Goal: Communication & Community: Answer question/provide support

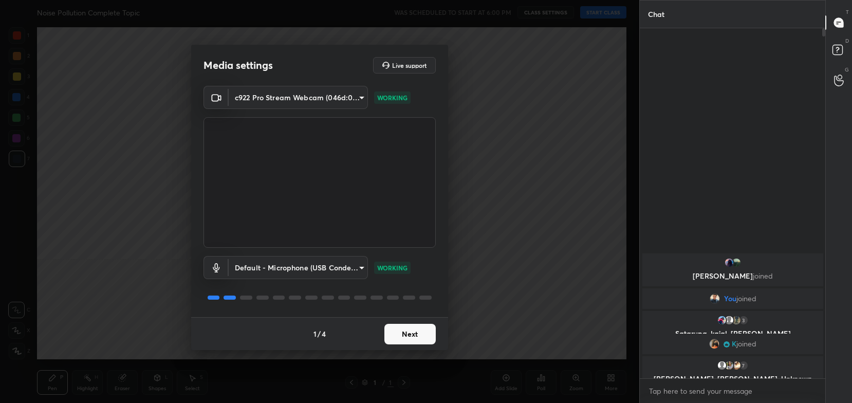
click at [405, 334] on button "Next" at bounding box center [410, 334] width 51 height 21
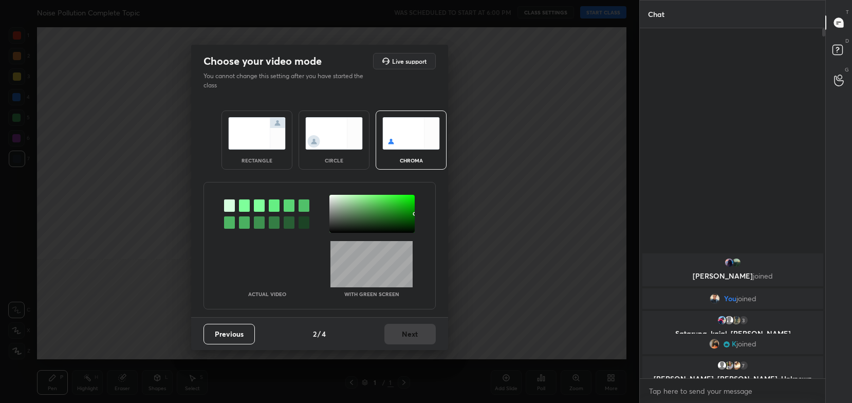
click at [245, 144] on img at bounding box center [257, 133] width 58 height 32
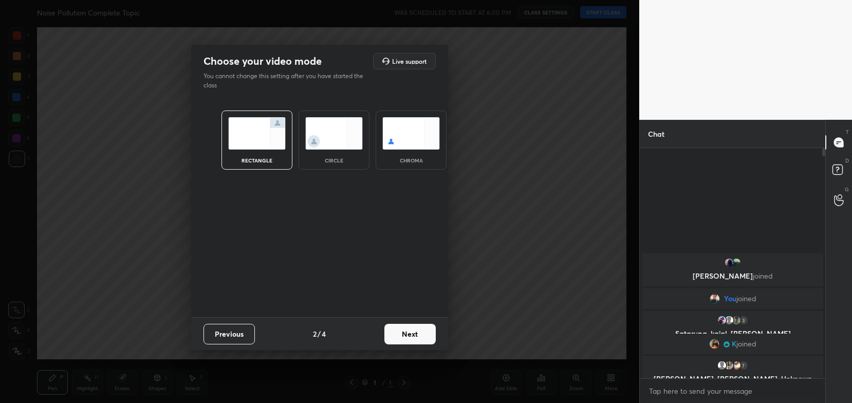
scroll to position [142, 183]
click at [423, 339] on button "Next" at bounding box center [410, 334] width 51 height 21
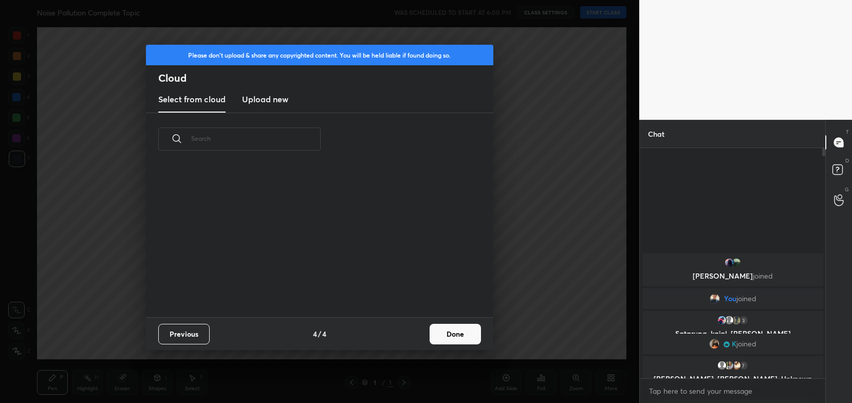
click at [443, 340] on button "Done" at bounding box center [455, 334] width 51 height 21
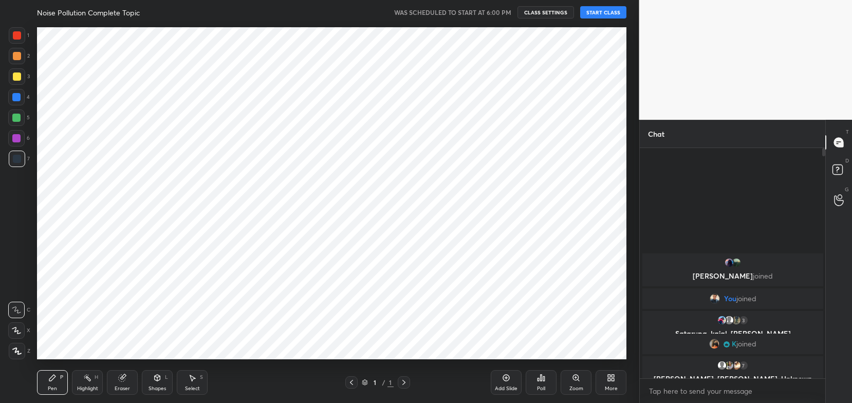
scroll to position [0, 0]
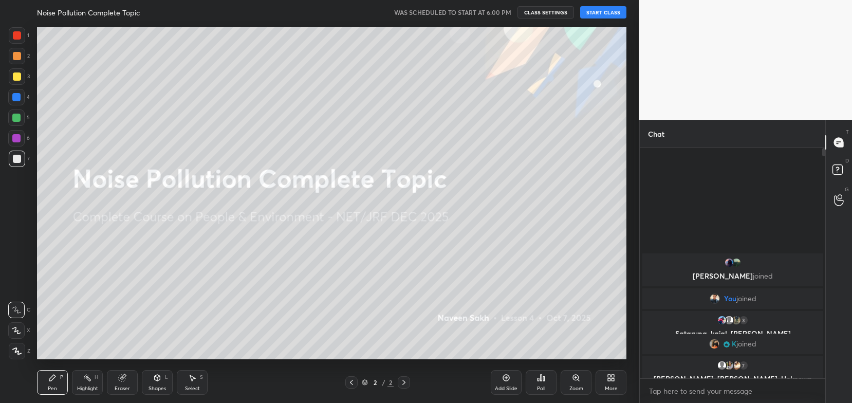
click at [594, 12] on button "START CLASS" at bounding box center [603, 12] width 46 height 12
click at [493, 14] on icon "button" at bounding box center [489, 12] width 8 height 8
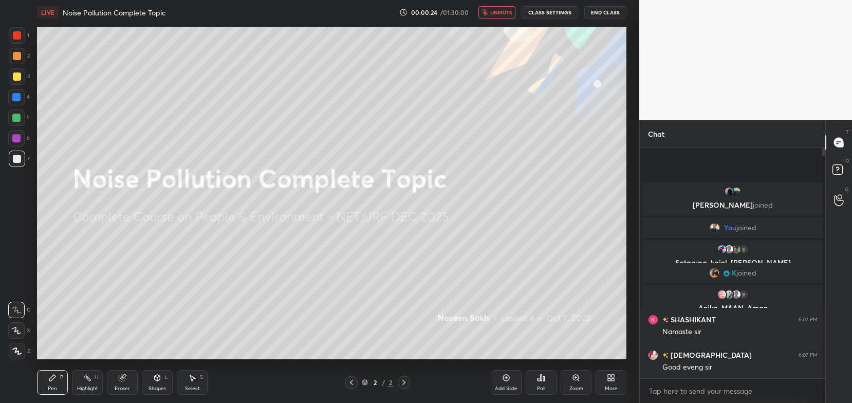
click at [499, 12] on span "unmute" at bounding box center [501, 12] width 22 height 7
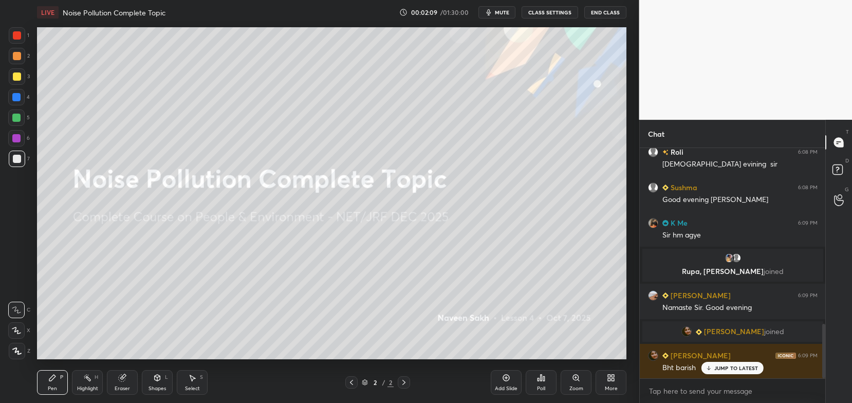
scroll to position [742, 0]
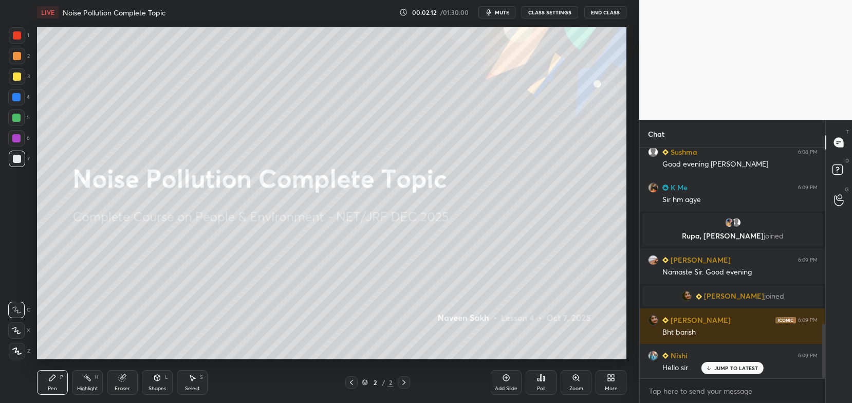
click at [613, 386] on div "More" at bounding box center [611, 388] width 13 height 5
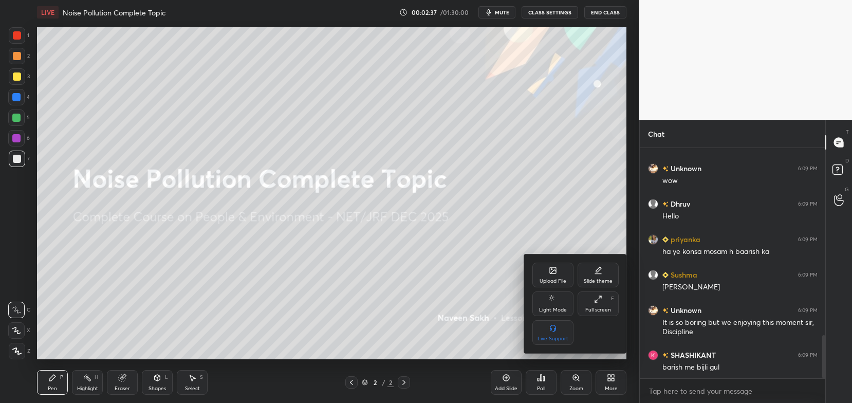
scroll to position [1001, 0]
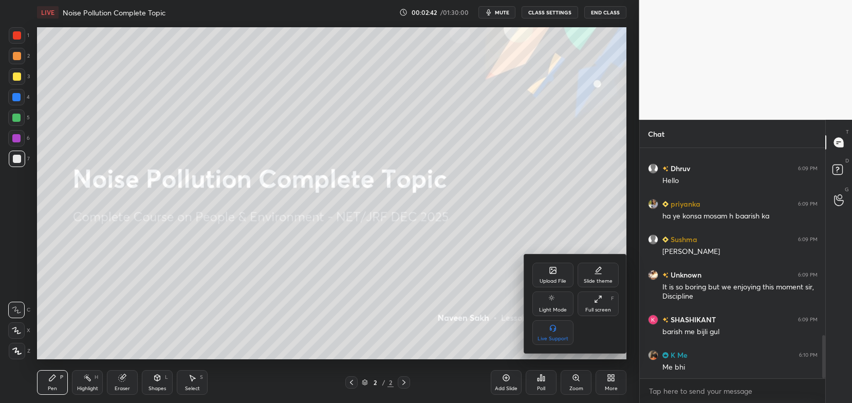
click at [583, 210] on div at bounding box center [426, 201] width 852 height 403
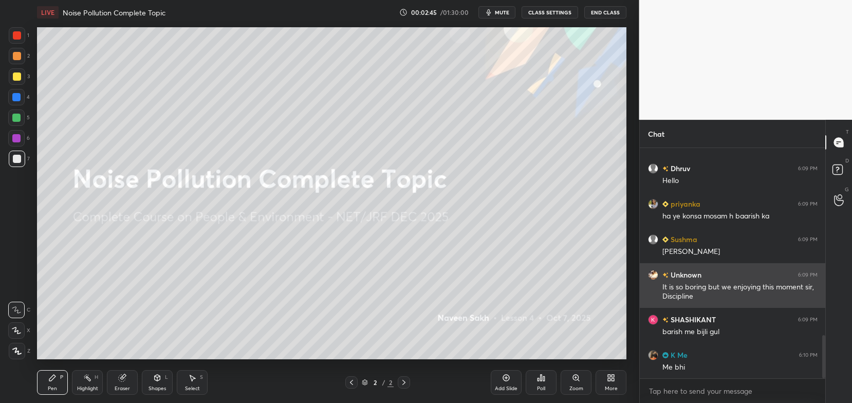
click at [692, 285] on div "It is so boring but we enjoying this moment sir, Discipline" at bounding box center [740, 292] width 155 height 20
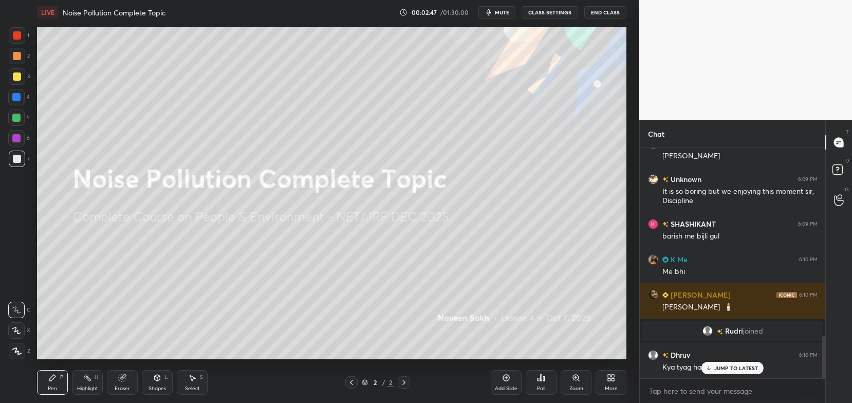
scroll to position [1007, 0]
click at [730, 368] on p "JUMP TO LATEST" at bounding box center [737, 368] width 44 height 6
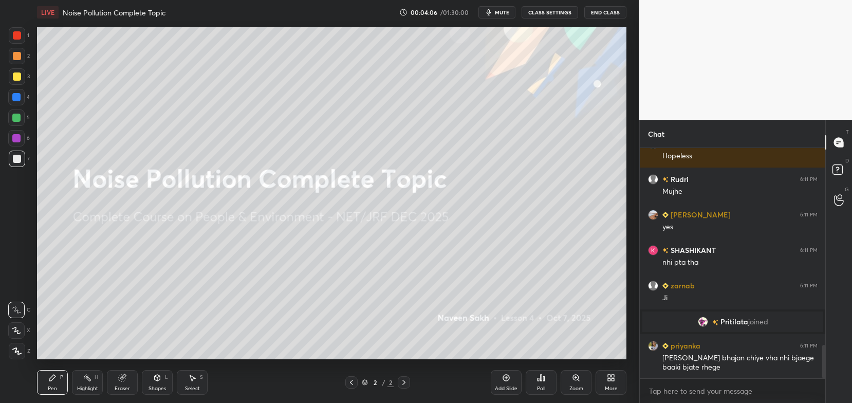
scroll to position [1369, 0]
click at [612, 376] on icon at bounding box center [613, 376] width 3 height 3
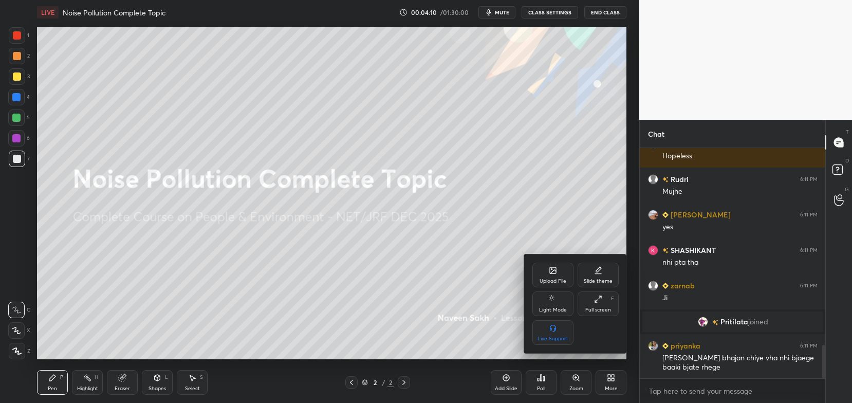
click at [557, 274] on icon at bounding box center [553, 270] width 8 height 8
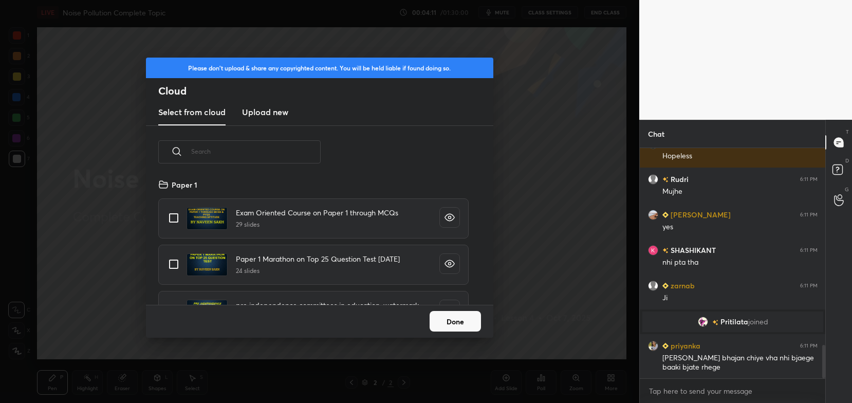
scroll to position [127, 330]
click at [267, 112] on h3 "Upload new" at bounding box center [265, 112] width 46 height 12
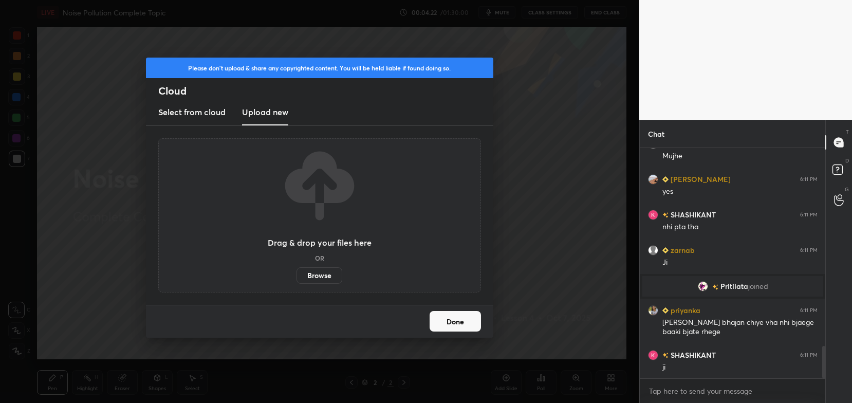
scroll to position [1440, 0]
click at [320, 272] on label "Browse" at bounding box center [320, 275] width 46 height 16
click at [297, 272] on input "Browse" at bounding box center [297, 275] width 0 height 16
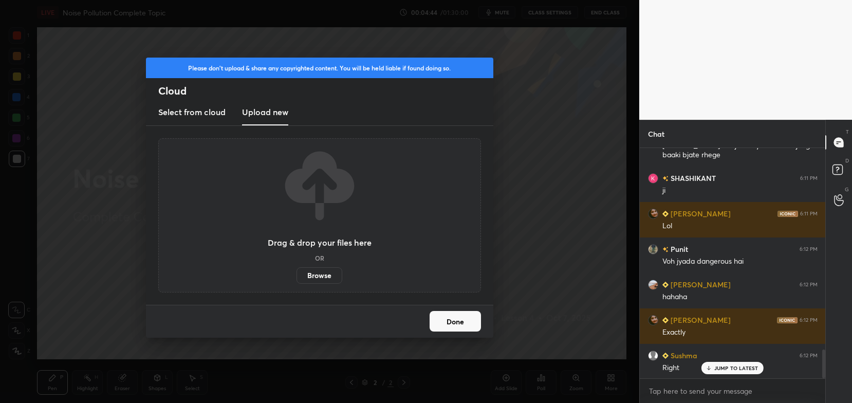
scroll to position [1617, 0]
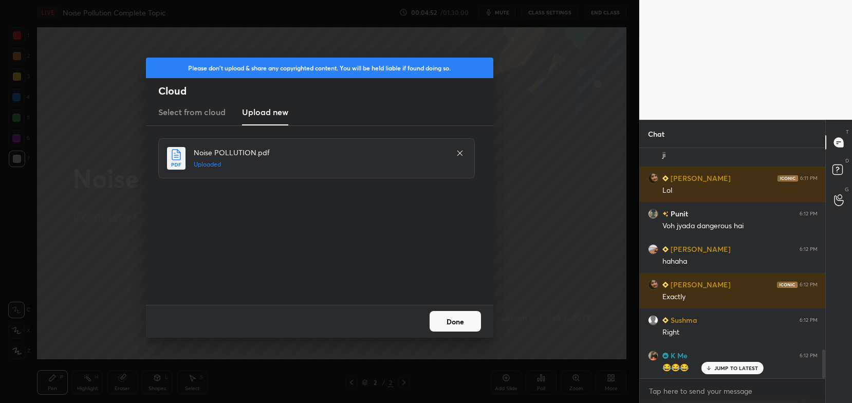
click at [450, 325] on button "Done" at bounding box center [455, 321] width 51 height 21
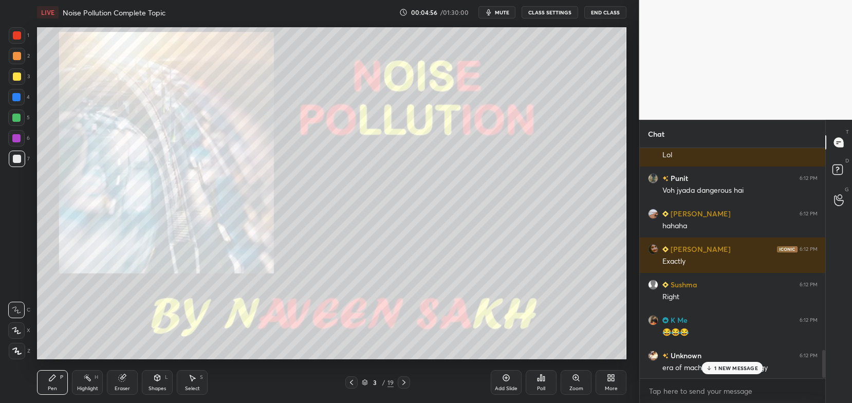
scroll to position [1677, 0]
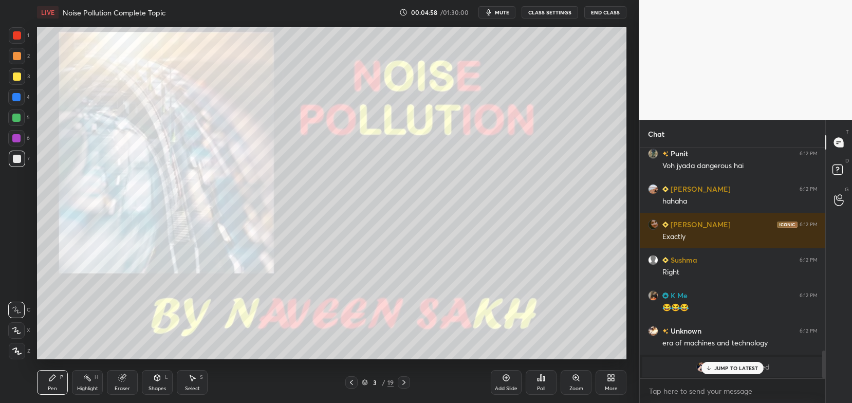
click at [730, 371] on p "JUMP TO LATEST" at bounding box center [737, 368] width 44 height 6
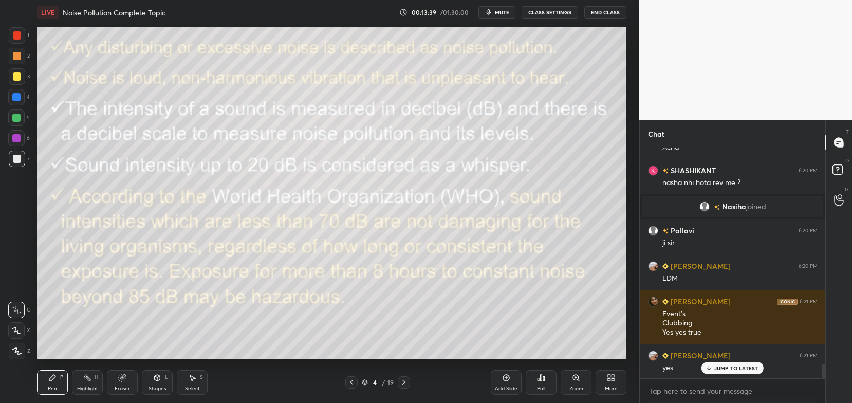
scroll to position [3517, 0]
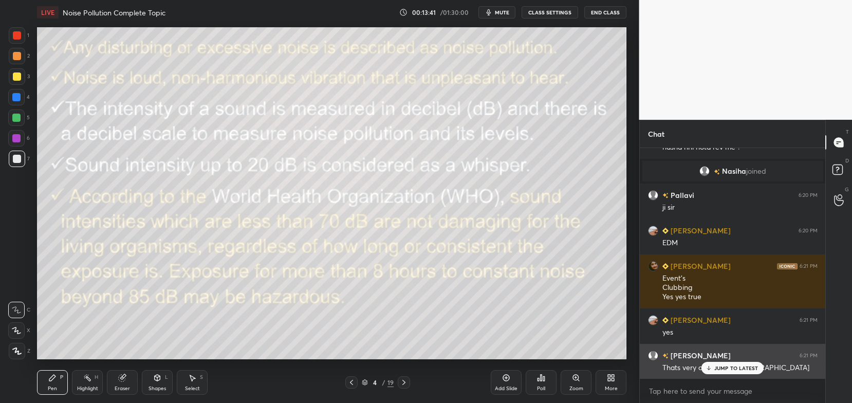
click at [722, 366] on p "JUMP TO LATEST" at bounding box center [737, 368] width 44 height 6
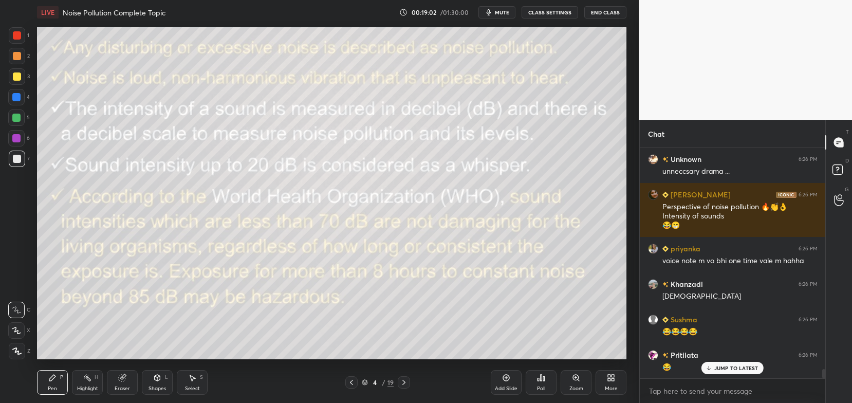
scroll to position [5575, 0]
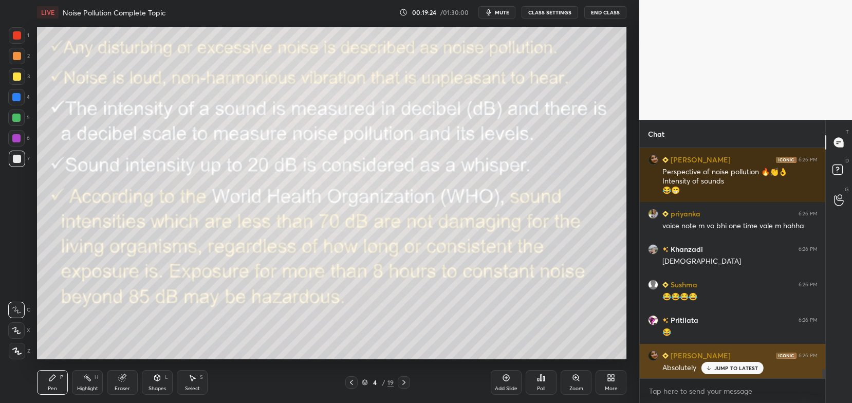
click at [722, 371] on p "JUMP TO LATEST" at bounding box center [737, 368] width 44 height 6
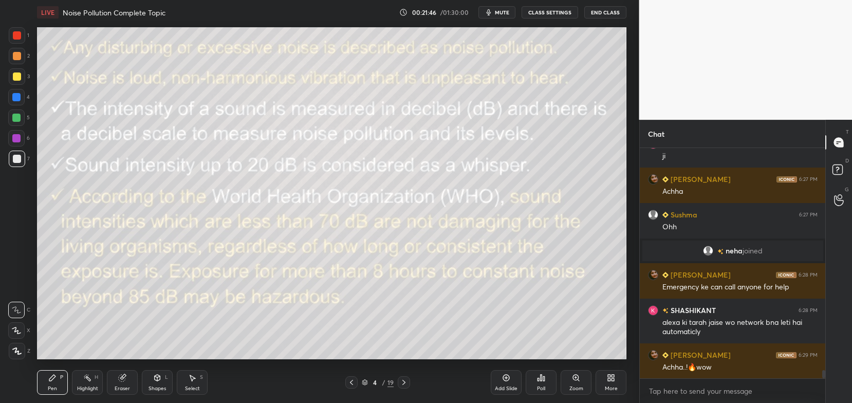
scroll to position [6091, 0]
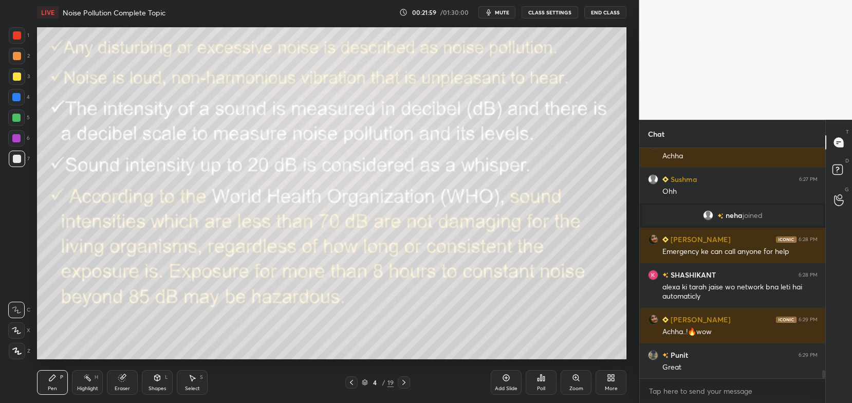
click at [400, 380] on icon at bounding box center [404, 382] width 8 height 8
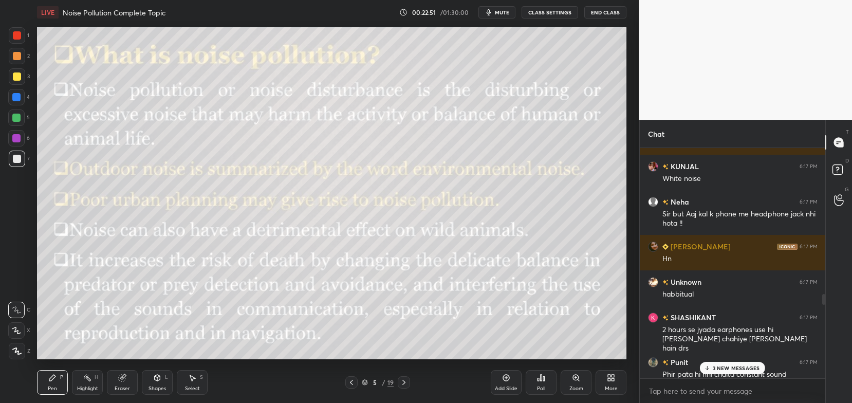
scroll to position [2912, 0]
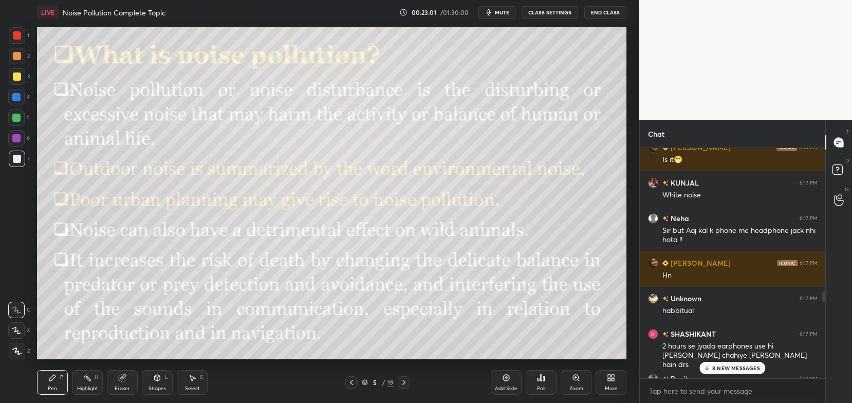
click at [725, 366] on p "8 NEW MESSAGES" at bounding box center [737, 368] width 48 height 6
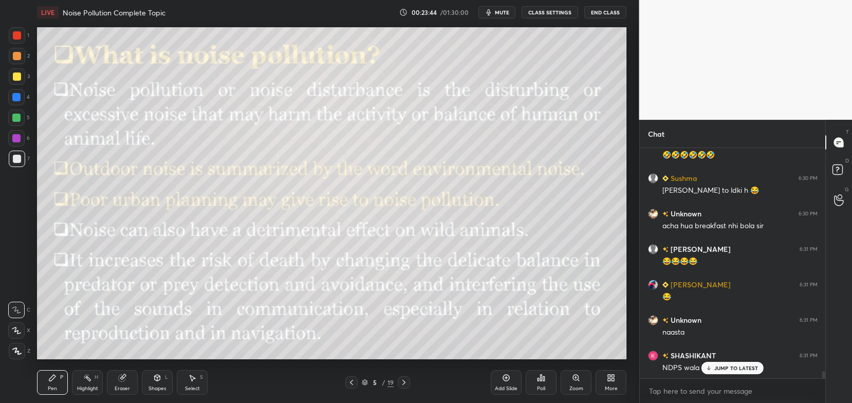
scroll to position [7160, 0]
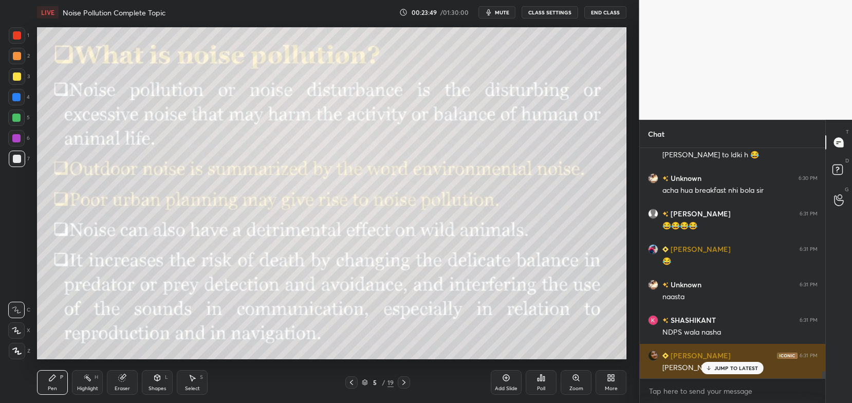
click at [728, 369] on p "JUMP TO LATEST" at bounding box center [737, 368] width 44 height 6
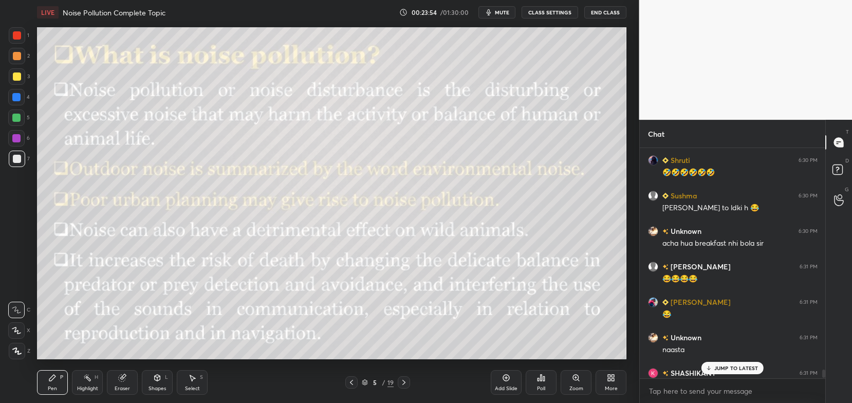
scroll to position [7196, 0]
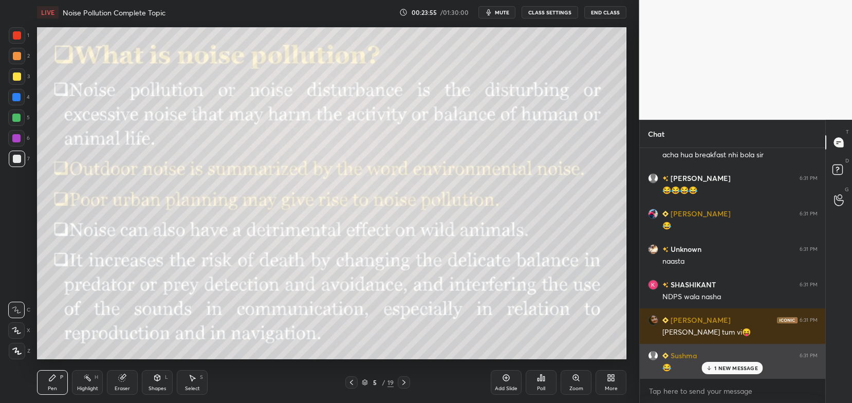
click at [716, 368] on p "1 NEW MESSAGE" at bounding box center [737, 368] width 44 height 6
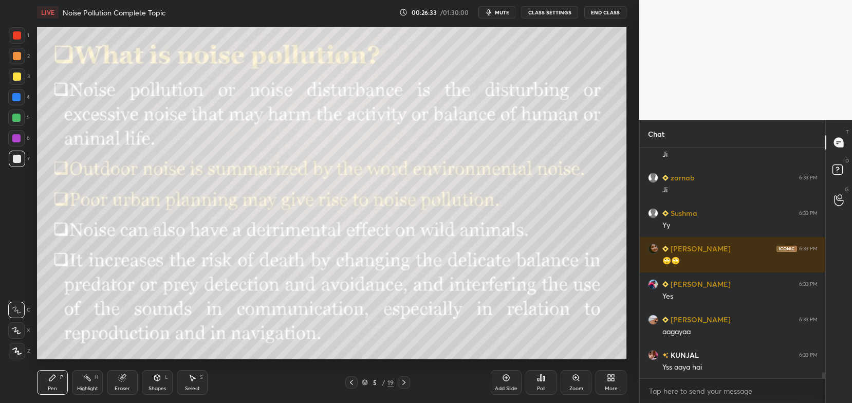
scroll to position [8499, 0]
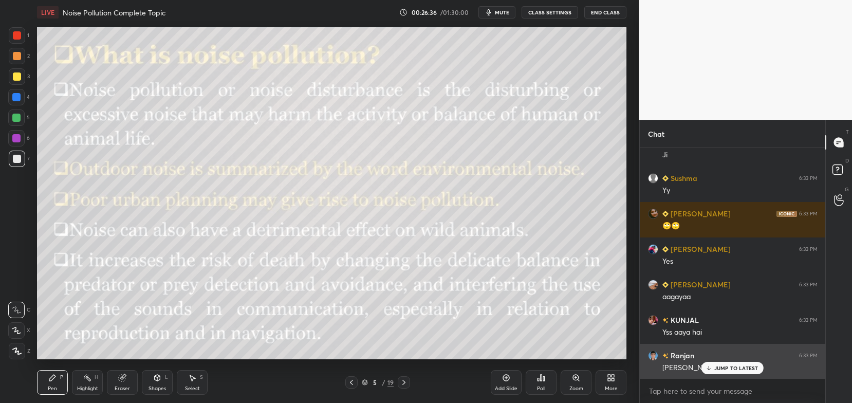
click at [718, 366] on p "JUMP TO LATEST" at bounding box center [737, 368] width 44 height 6
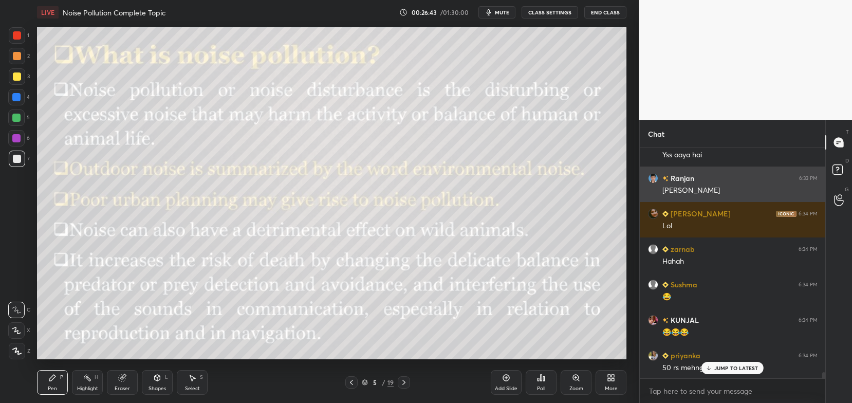
scroll to position [8712, 0]
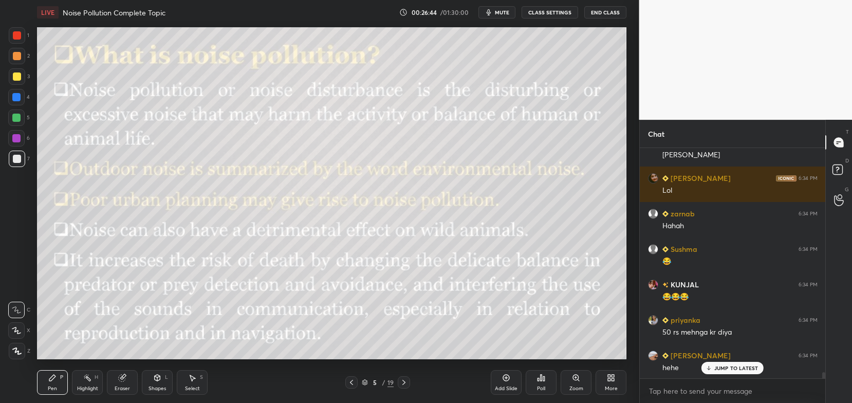
click at [738, 370] on p "JUMP TO LATEST" at bounding box center [737, 368] width 44 height 6
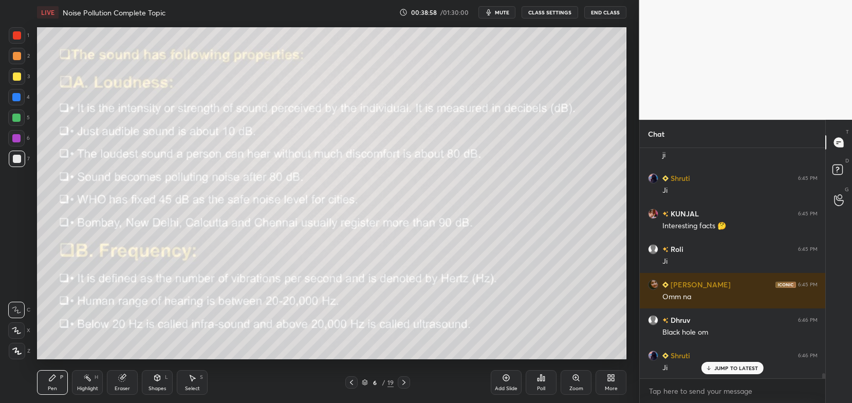
scroll to position [10225, 0]
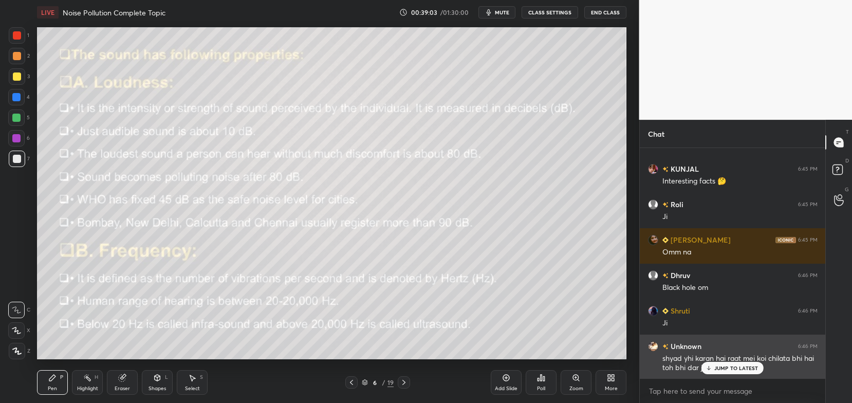
click at [728, 366] on p "JUMP TO LATEST" at bounding box center [737, 368] width 44 height 6
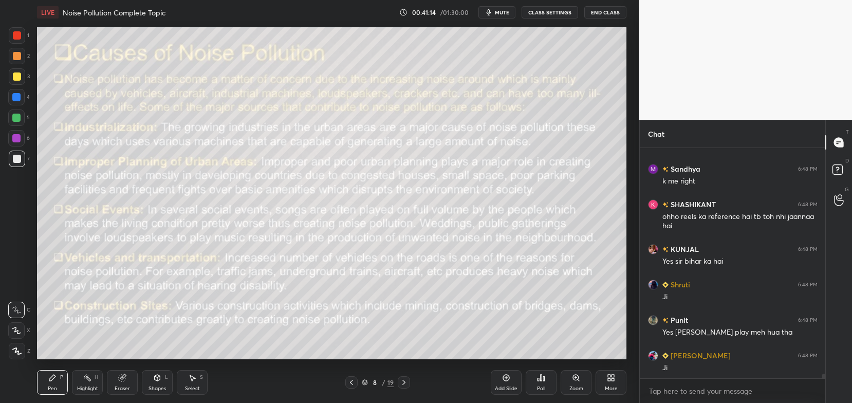
scroll to position [11954, 0]
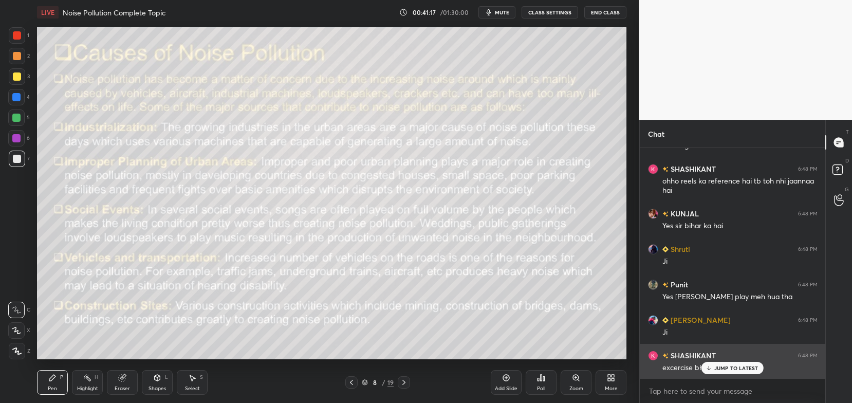
click at [730, 371] on p "JUMP TO LATEST" at bounding box center [737, 368] width 44 height 6
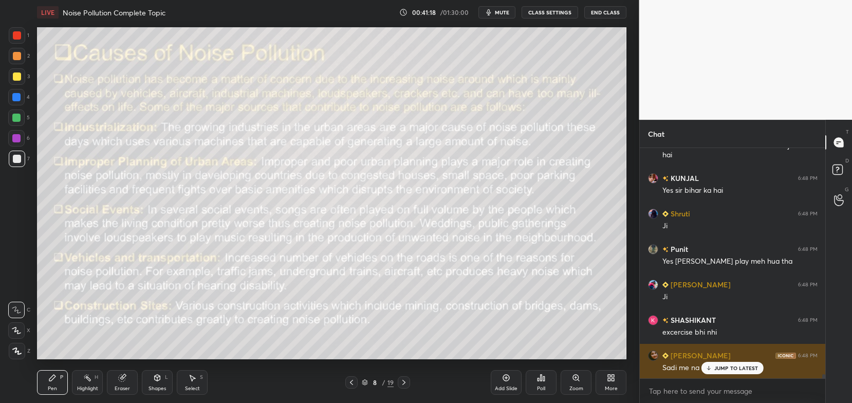
click at [737, 370] on p "JUMP TO LATEST" at bounding box center [737, 368] width 44 height 6
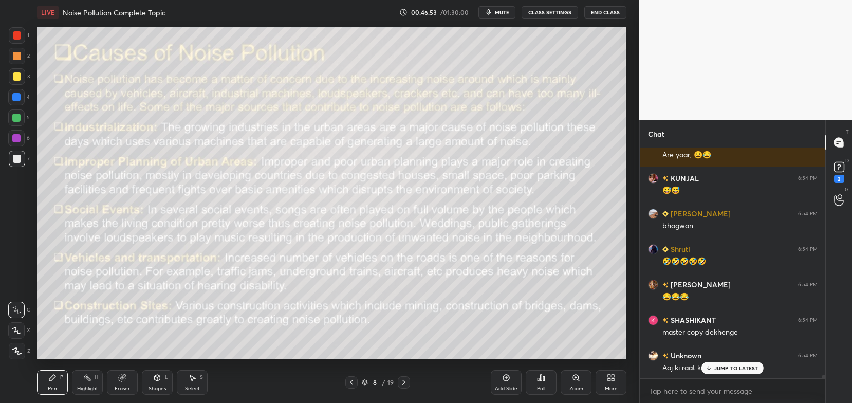
scroll to position [14027, 0]
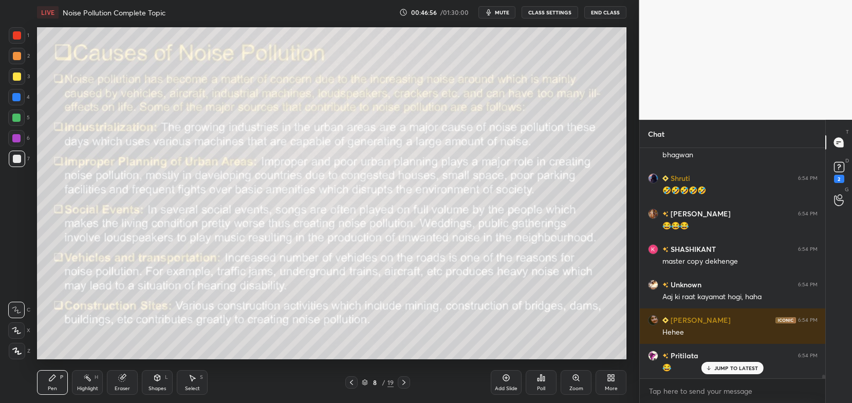
click at [717, 368] on p "JUMP TO LATEST" at bounding box center [737, 368] width 44 height 6
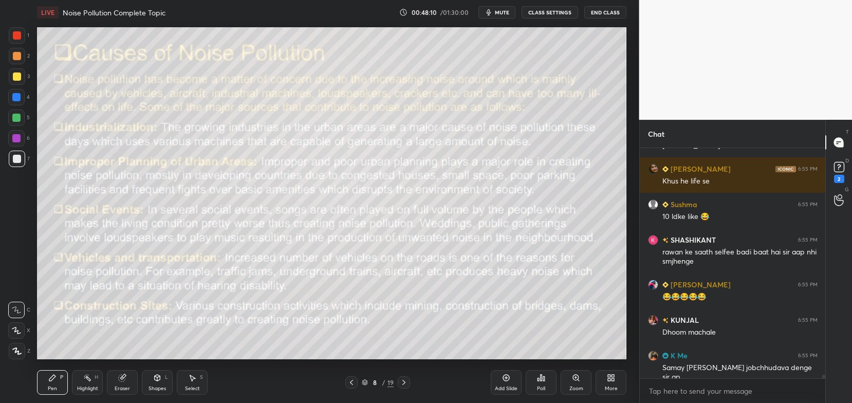
scroll to position [15368, 0]
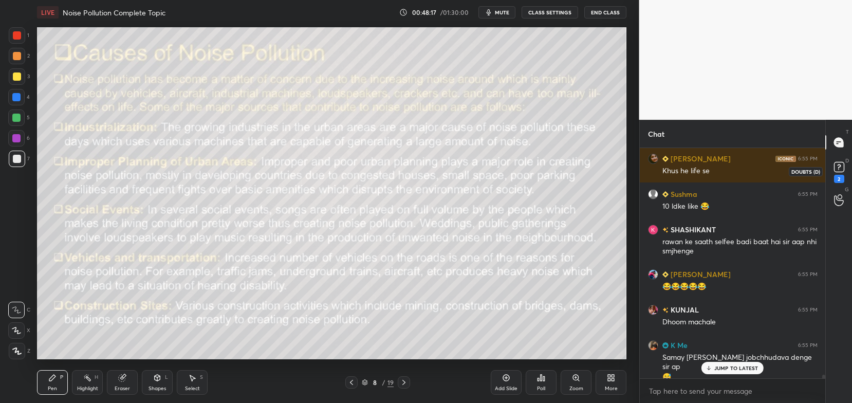
click at [843, 168] on rect at bounding box center [839, 167] width 10 height 10
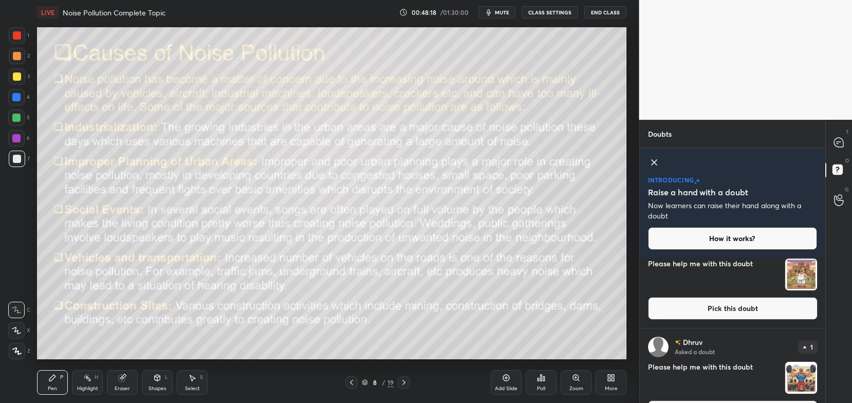
scroll to position [61, 0]
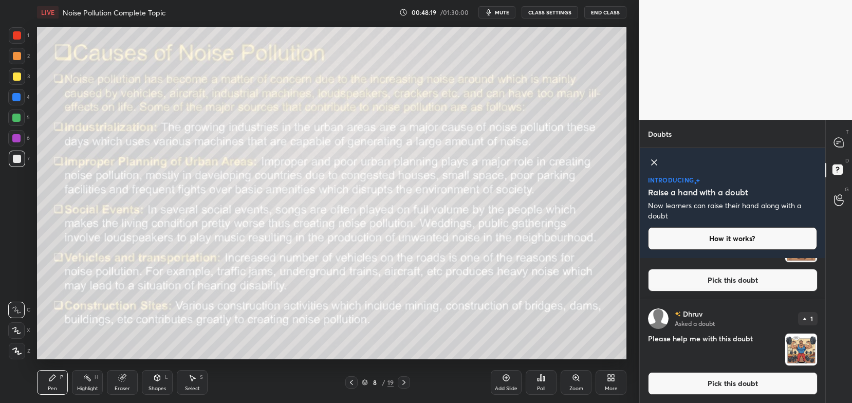
click at [750, 278] on button "Pick this doubt" at bounding box center [733, 280] width 170 height 23
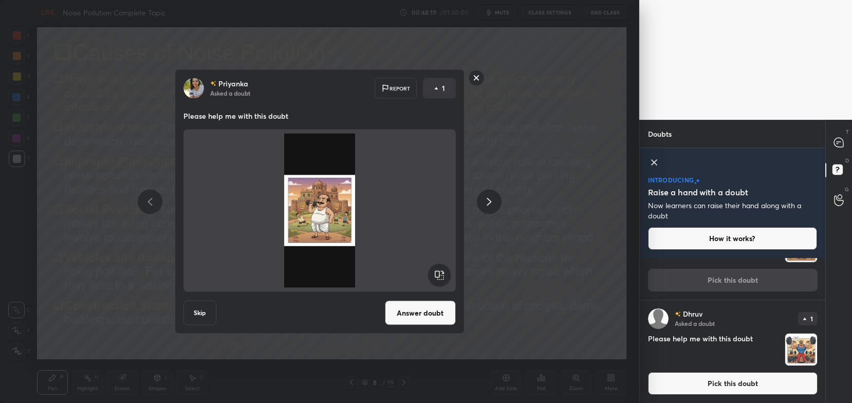
scroll to position [0, 0]
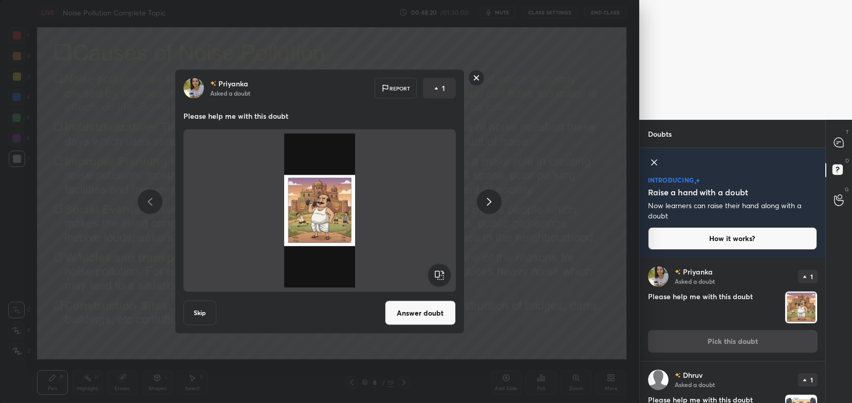
click at [430, 316] on button "Answer doubt" at bounding box center [420, 313] width 71 height 25
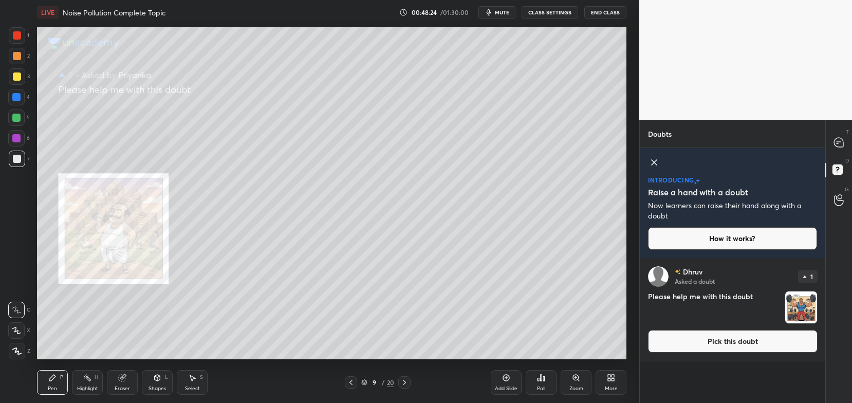
click at [577, 384] on div "Zoom" at bounding box center [576, 382] width 31 height 25
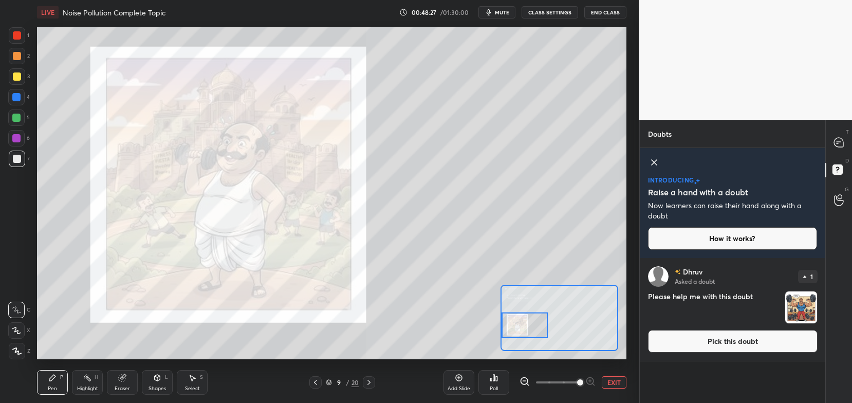
click at [686, 342] on button "Pick this doubt" at bounding box center [733, 341] width 170 height 23
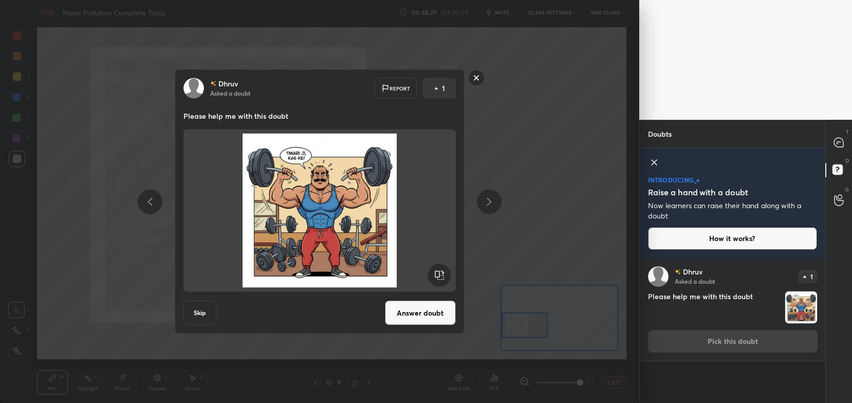
click at [446, 315] on button "Answer doubt" at bounding box center [420, 313] width 71 height 25
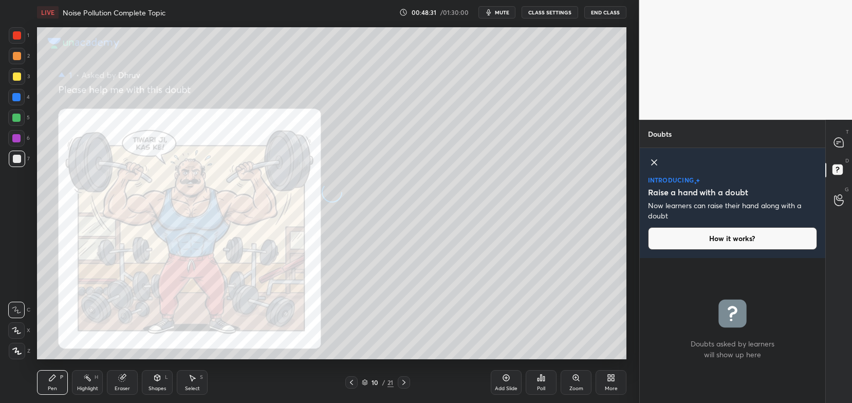
click at [575, 382] on icon at bounding box center [576, 378] width 8 height 8
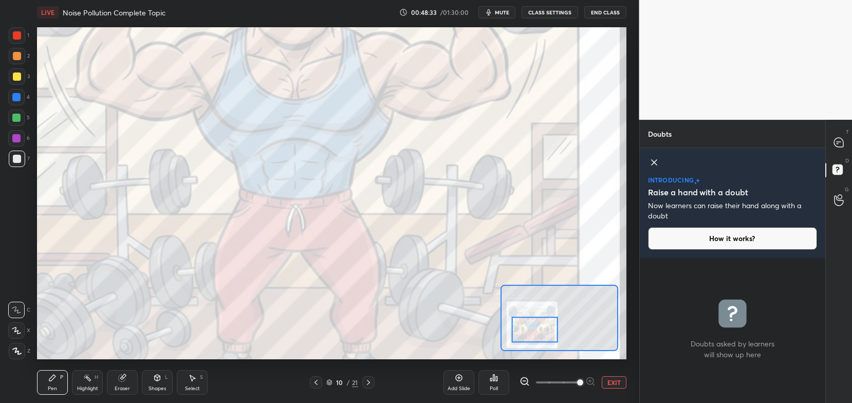
click at [525, 382] on icon at bounding box center [525, 381] width 10 height 10
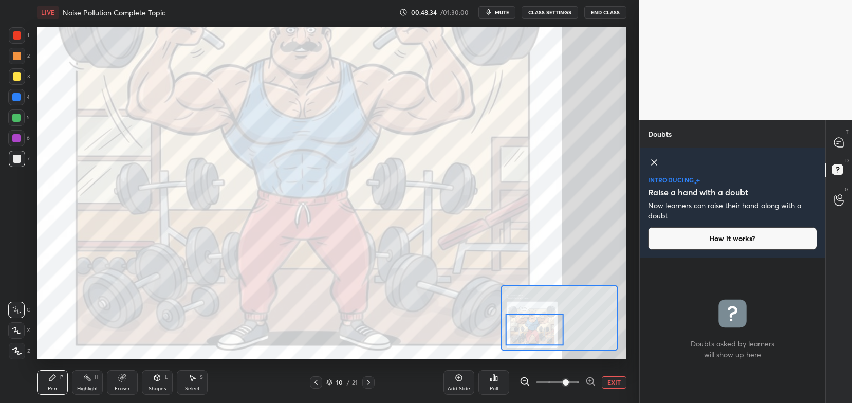
click at [523, 380] on icon at bounding box center [525, 381] width 10 height 10
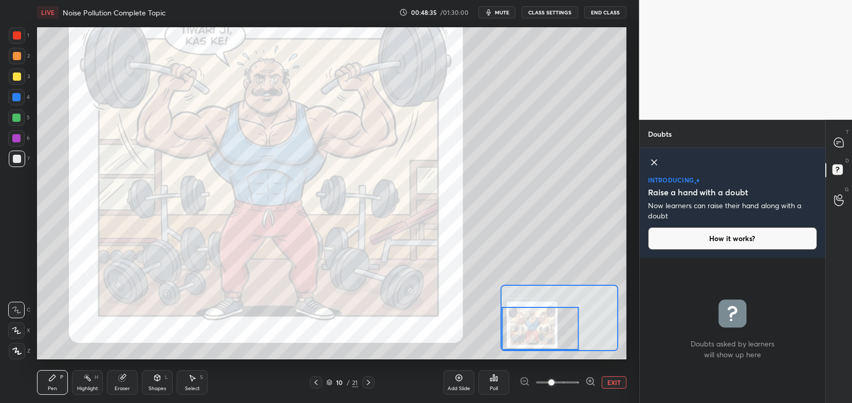
click at [524, 381] on div at bounding box center [558, 382] width 76 height 12
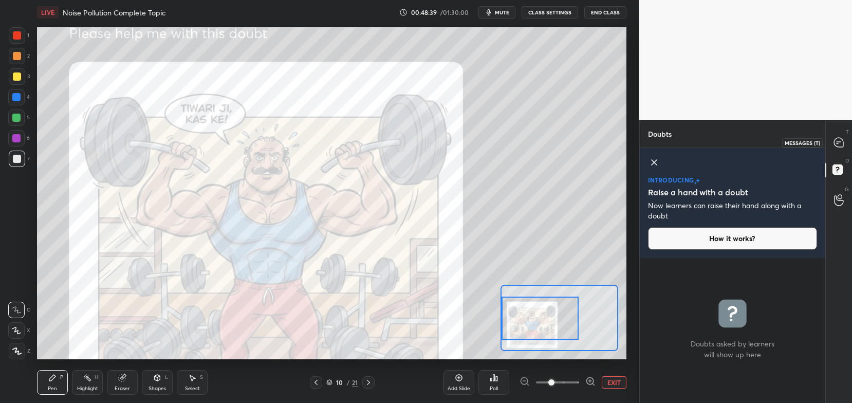
click at [849, 140] on div at bounding box center [839, 142] width 21 height 19
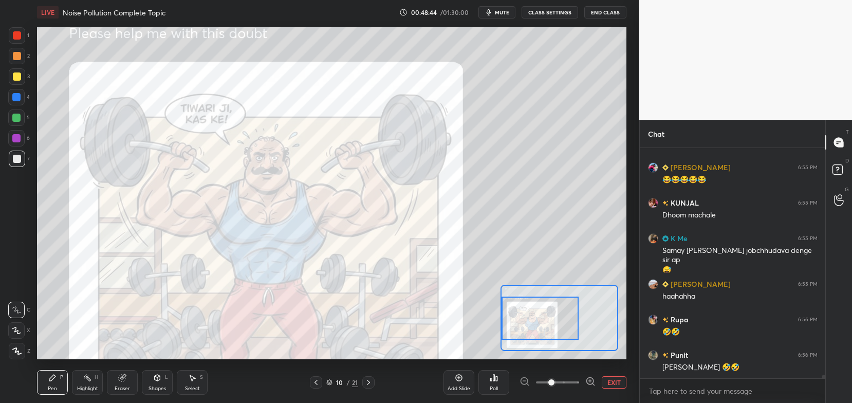
scroll to position [15577, 0]
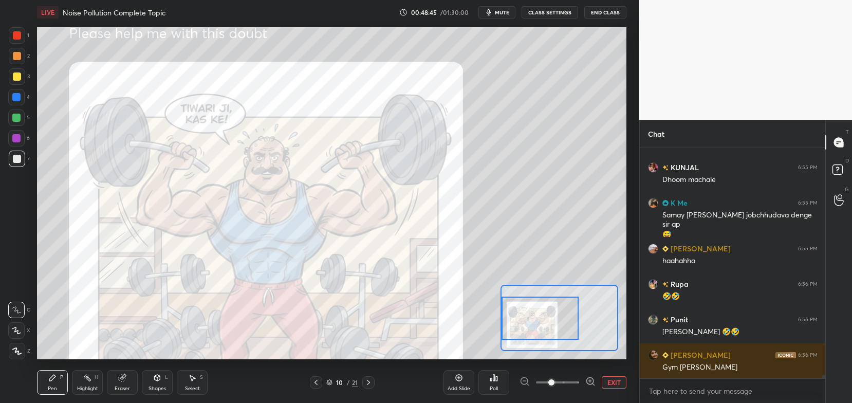
click at [606, 381] on button "EXIT" at bounding box center [614, 382] width 25 height 12
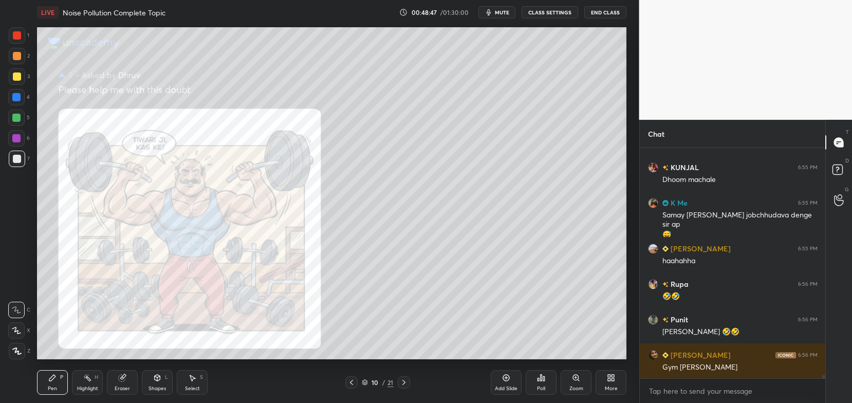
click at [353, 385] on icon at bounding box center [351, 382] width 3 height 5
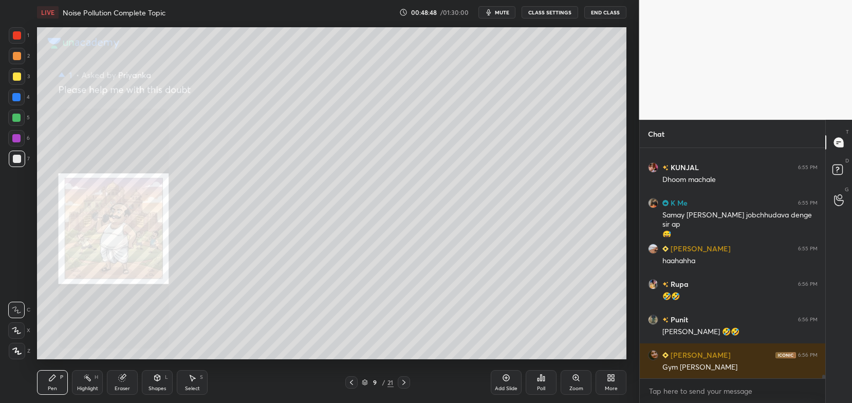
scroll to position [15613, 0]
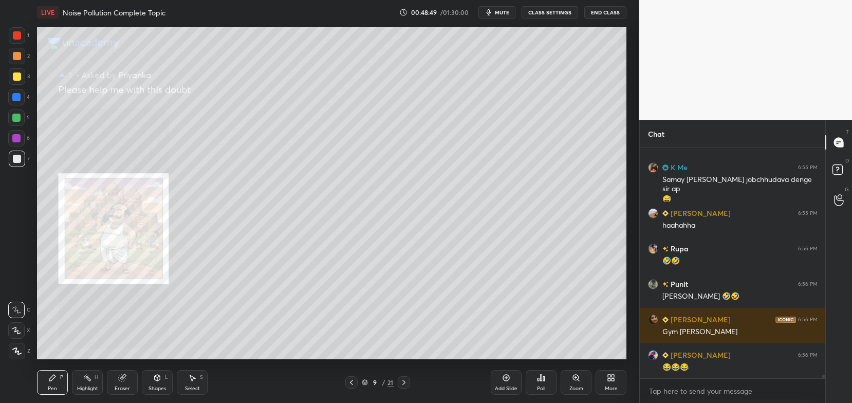
click at [350, 385] on icon at bounding box center [352, 382] width 8 height 8
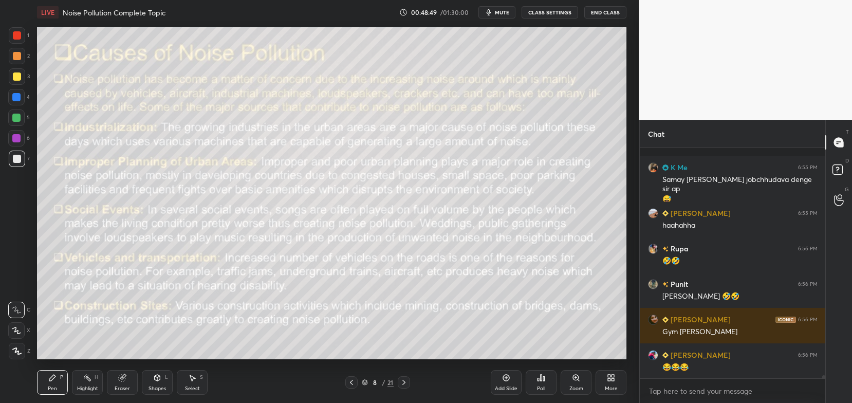
scroll to position [15684, 0]
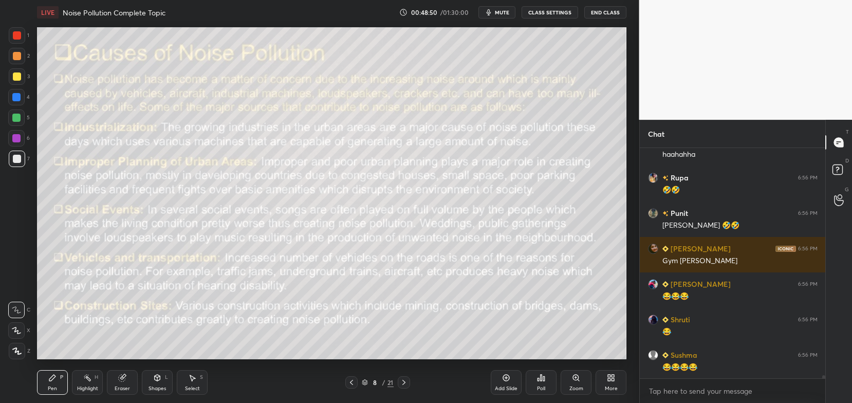
click at [402, 386] on icon at bounding box center [404, 382] width 8 height 8
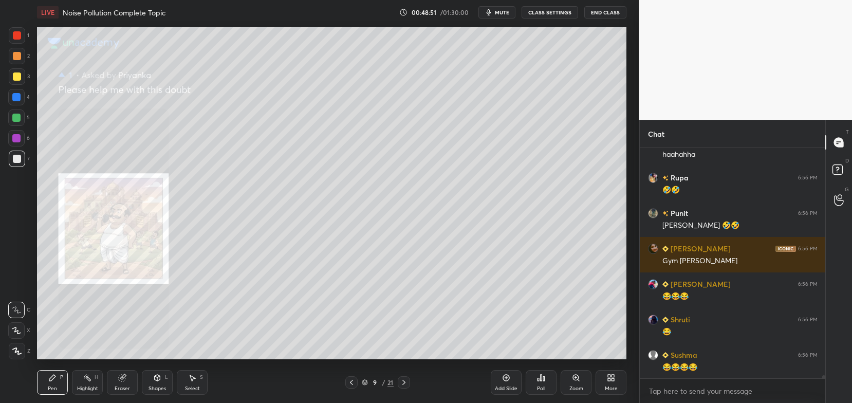
click at [402, 381] on icon at bounding box center [404, 382] width 8 height 8
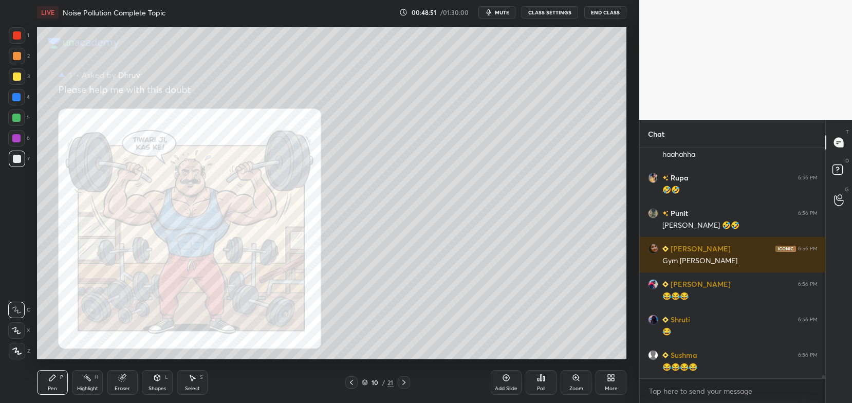
click at [403, 382] on icon at bounding box center [404, 382] width 8 height 8
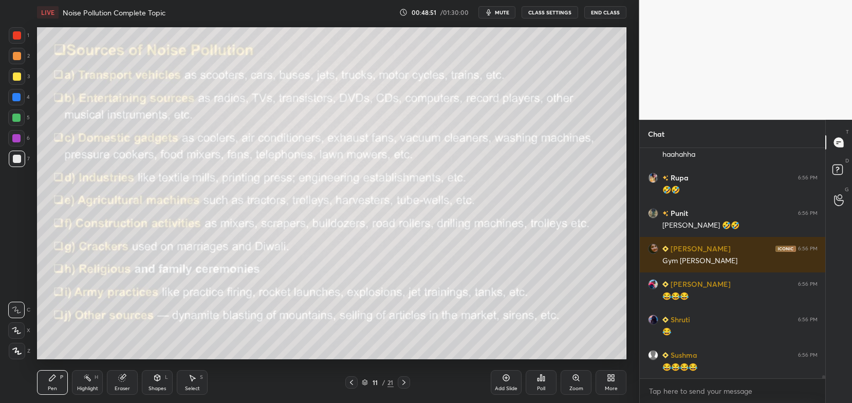
click at [405, 383] on icon at bounding box center [404, 382] width 3 height 5
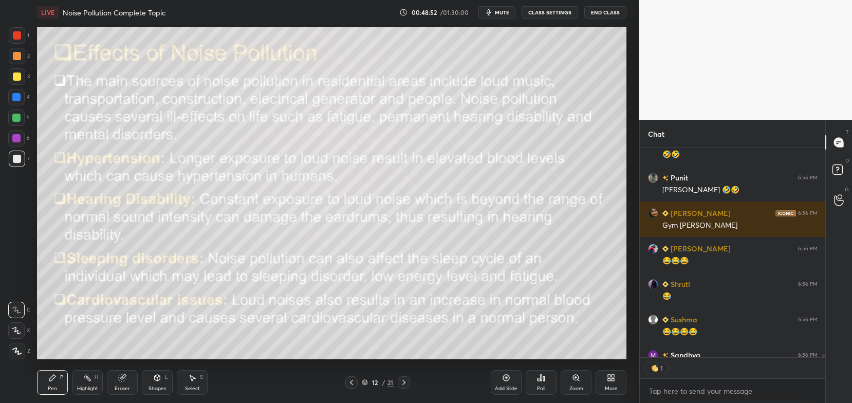
scroll to position [3, 3]
click at [346, 384] on div at bounding box center [352, 382] width 12 height 12
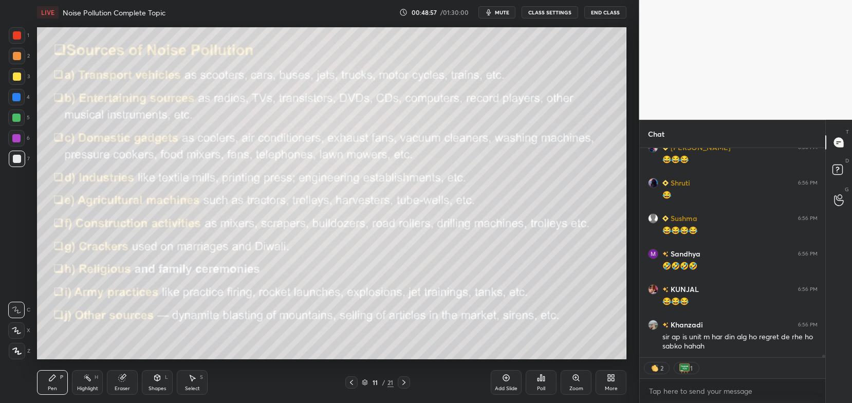
scroll to position [15856, 0]
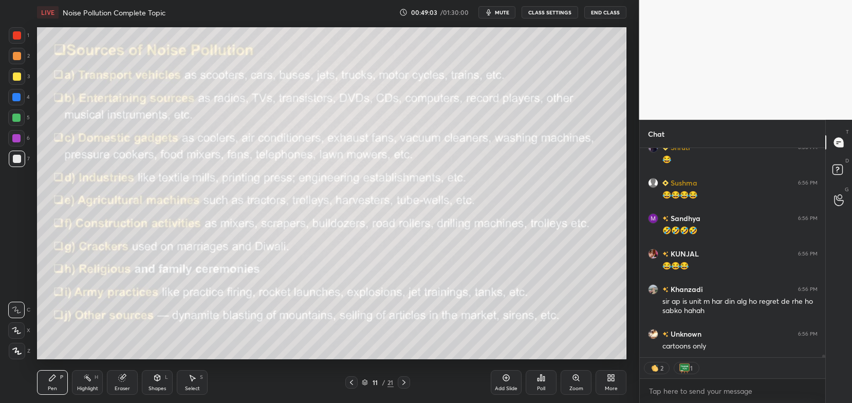
type textarea "x"
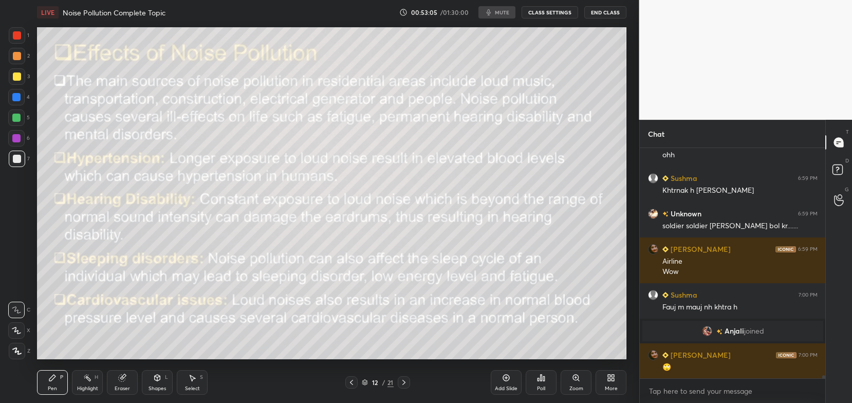
scroll to position [16811, 0]
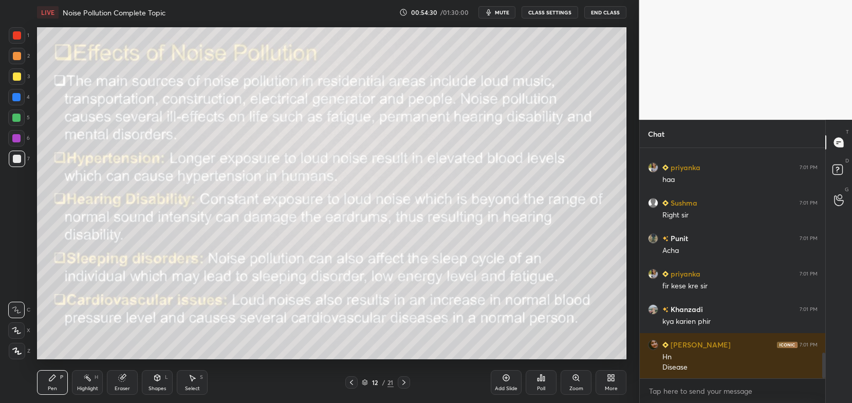
scroll to position [1856, 0]
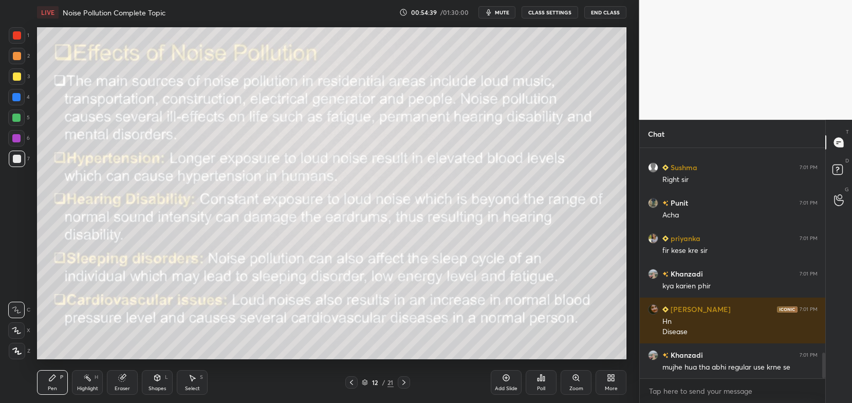
click at [404, 385] on icon at bounding box center [404, 382] width 8 height 8
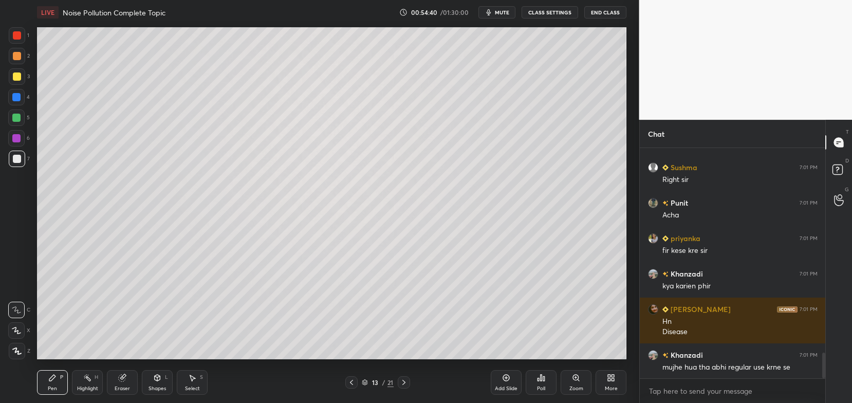
click at [402, 384] on icon at bounding box center [404, 382] width 8 height 8
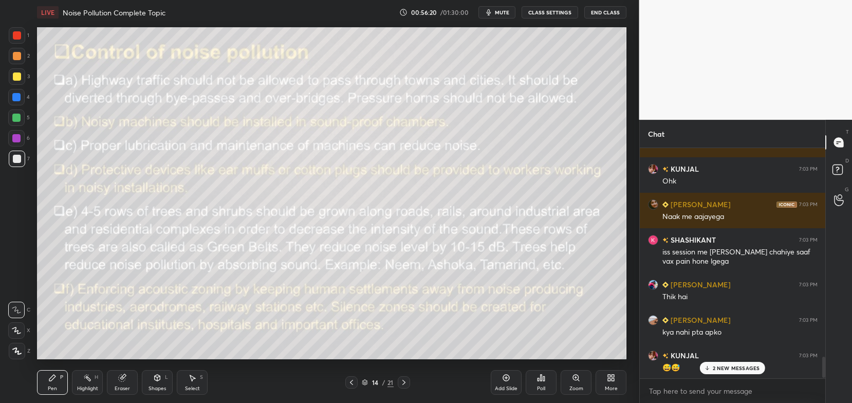
scroll to position [2325, 0]
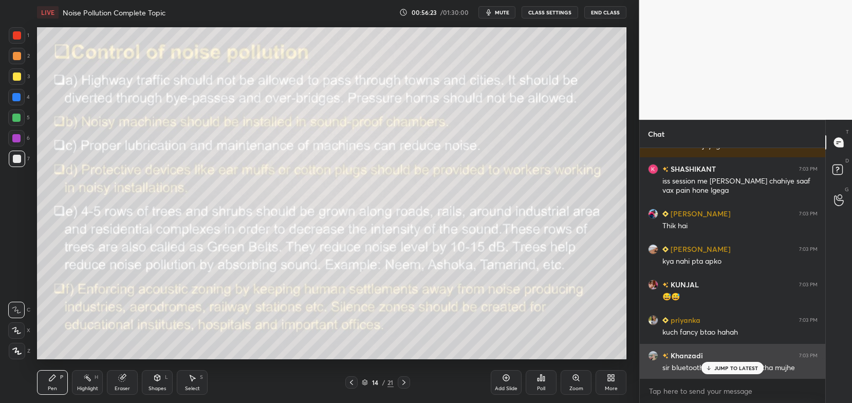
click at [727, 367] on p "JUMP TO LATEST" at bounding box center [737, 368] width 44 height 6
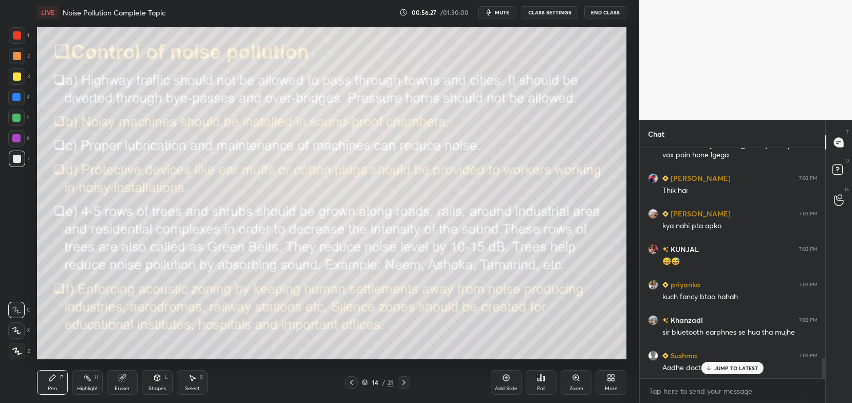
scroll to position [2396, 0]
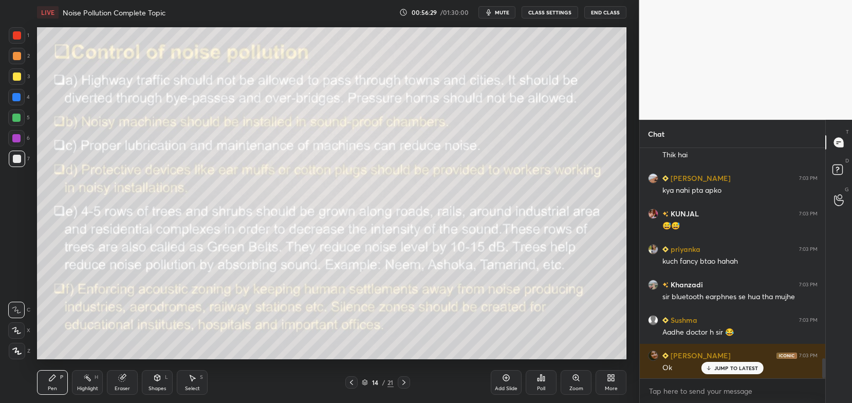
click at [714, 368] on div "JUMP TO LATEST" at bounding box center [733, 368] width 62 height 12
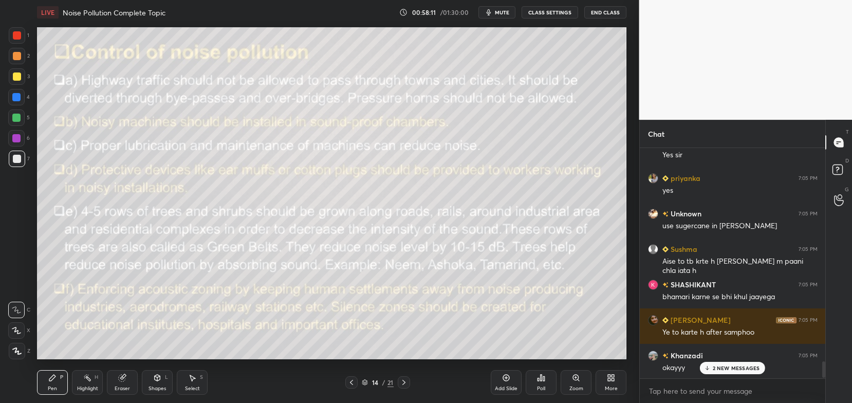
scroll to position [2993, 0]
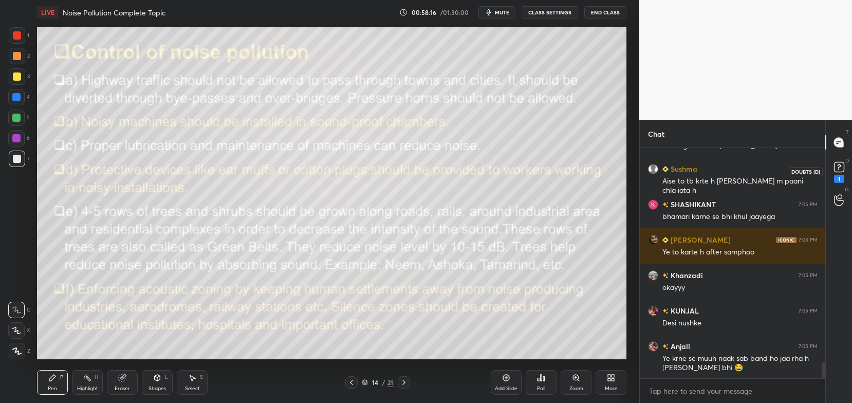
click at [844, 172] on icon at bounding box center [839, 166] width 15 height 15
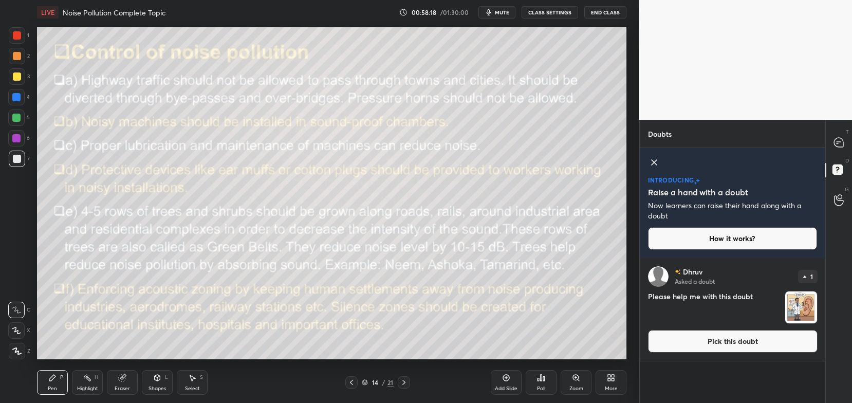
click at [746, 336] on button "Pick this doubt" at bounding box center [733, 341] width 170 height 23
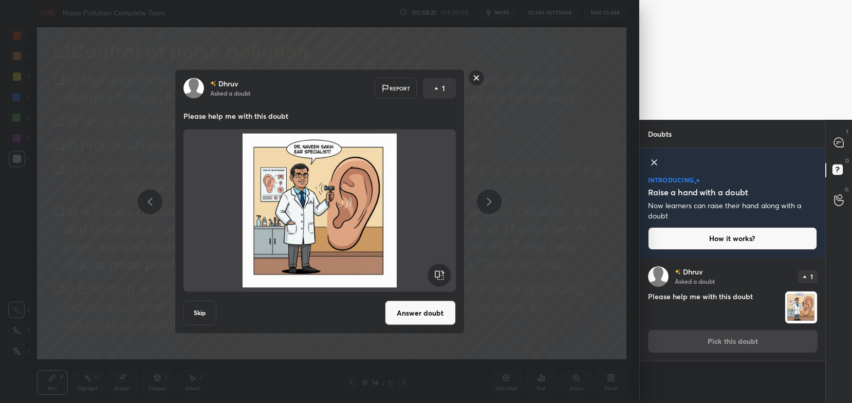
click at [429, 317] on button "Answer doubt" at bounding box center [420, 313] width 71 height 25
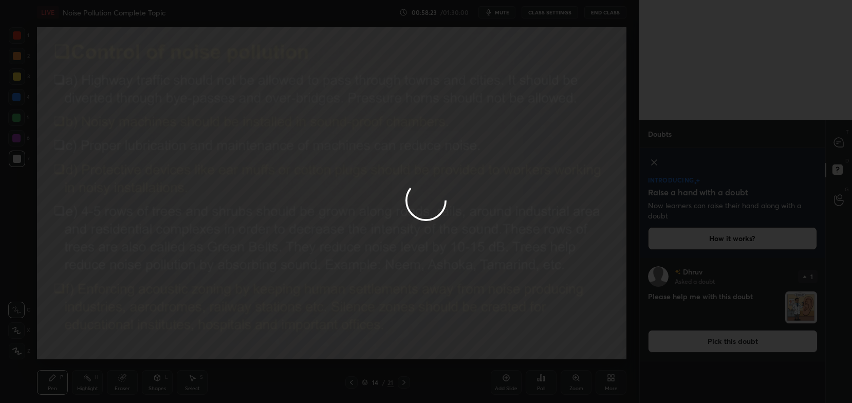
click at [841, 148] on div at bounding box center [426, 201] width 852 height 403
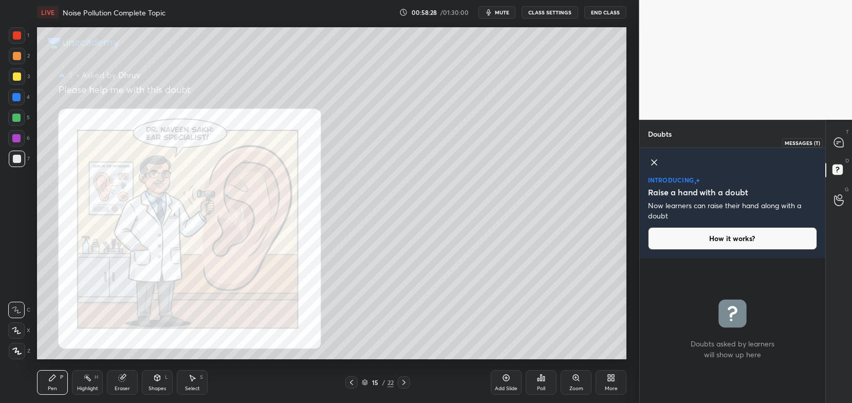
click at [842, 151] on div at bounding box center [839, 142] width 21 height 19
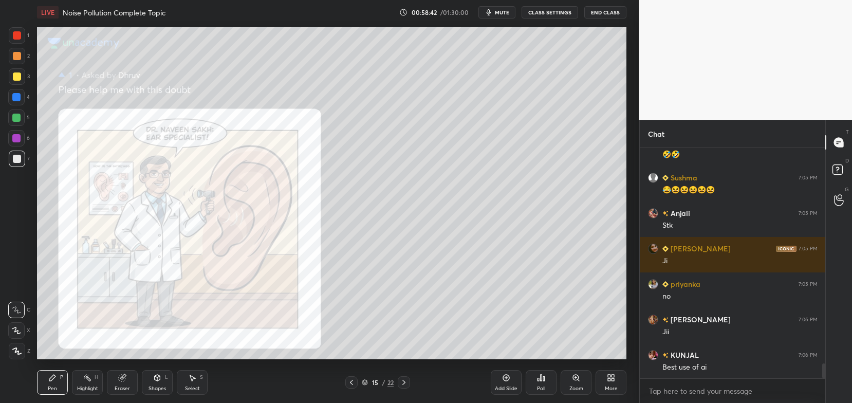
scroll to position [3313, 0]
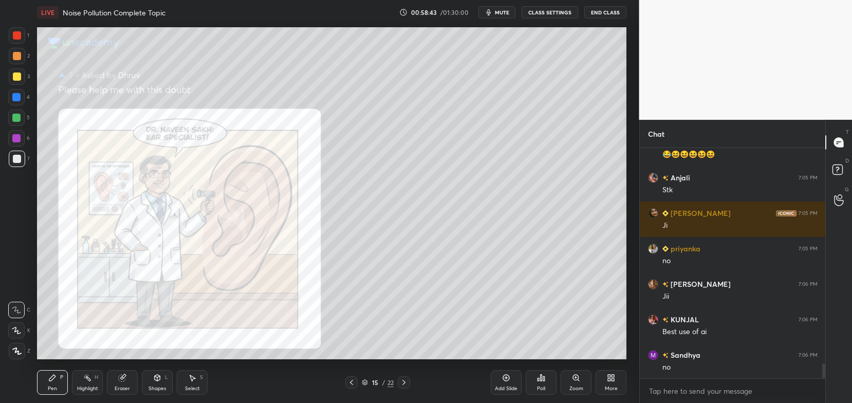
click at [357, 380] on div at bounding box center [352, 382] width 12 height 12
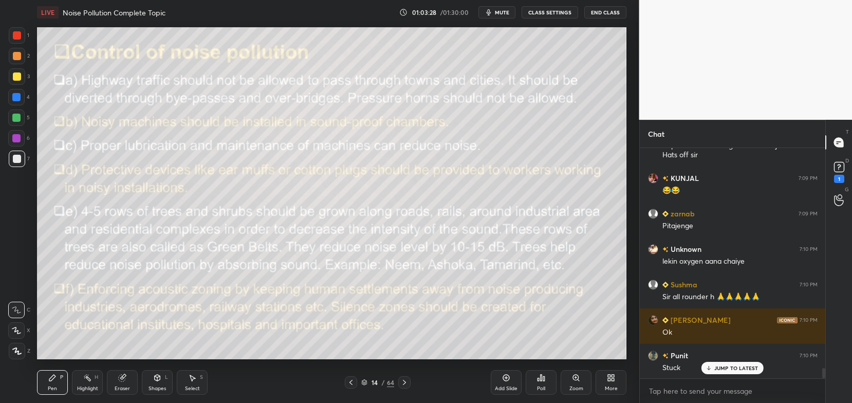
scroll to position [5033, 0]
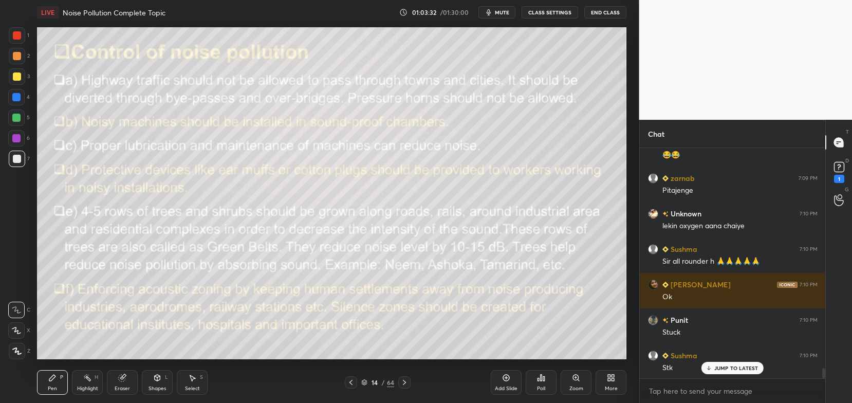
click at [508, 16] on span "mute" at bounding box center [502, 12] width 14 height 7
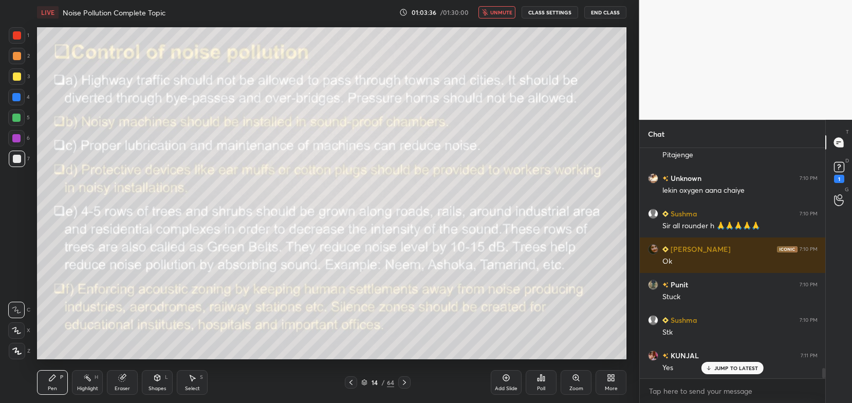
click at [500, 13] on span "unmute" at bounding box center [501, 12] width 22 height 7
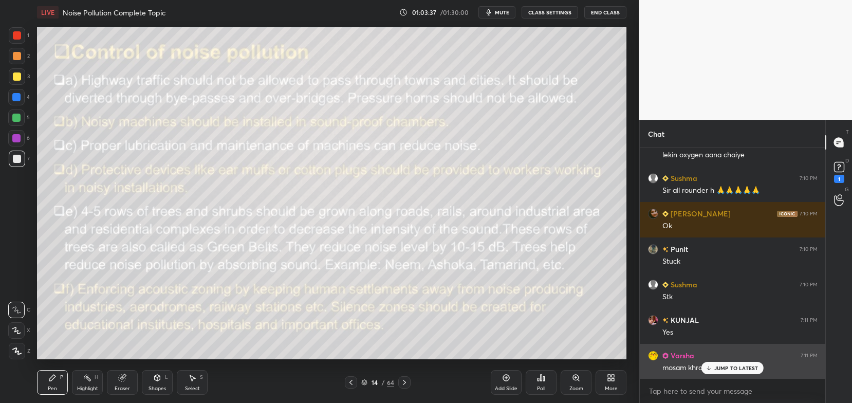
click at [729, 374] on div "JUMP TO LATEST" at bounding box center [733, 368] width 62 height 12
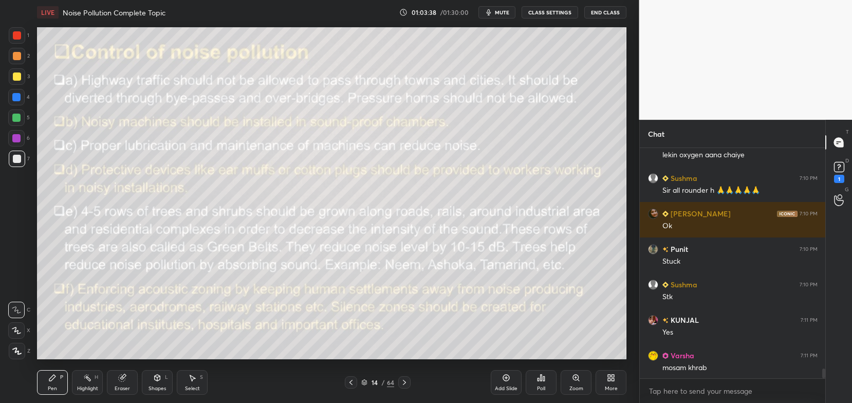
scroll to position [5140, 0]
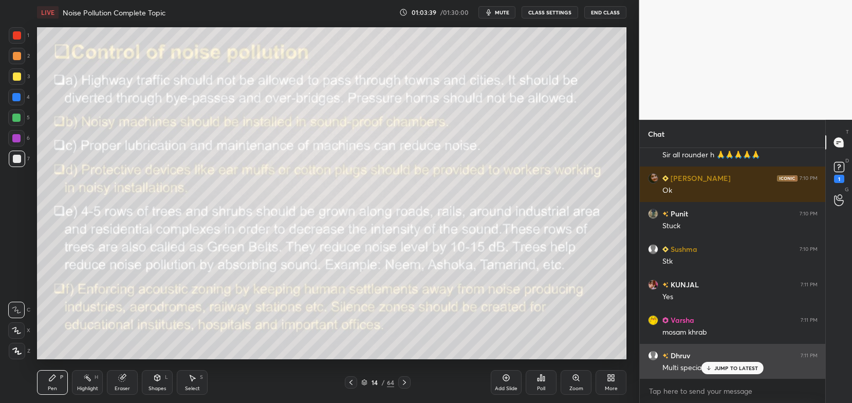
click at [731, 367] on p "JUMP TO LATEST" at bounding box center [737, 368] width 44 height 6
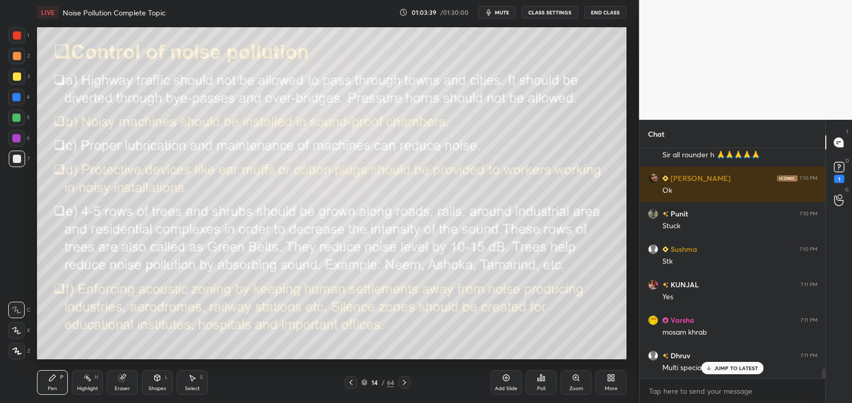
scroll to position [5175, 0]
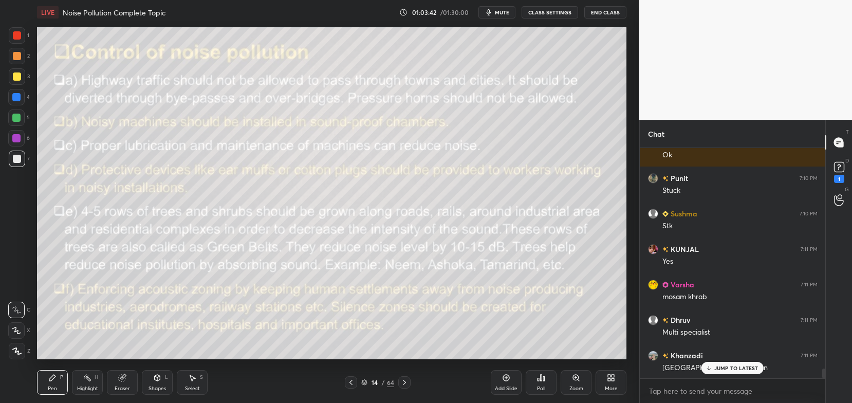
click at [729, 373] on div "JUMP TO LATEST" at bounding box center [733, 368] width 62 height 12
click at [405, 381] on icon at bounding box center [405, 382] width 8 height 8
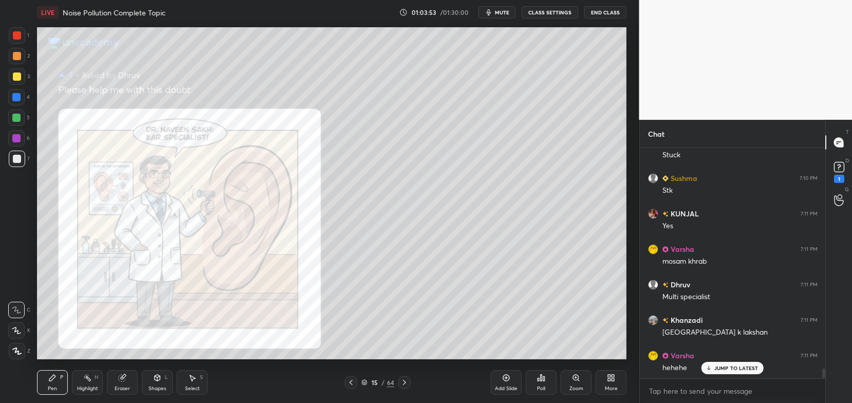
click at [405, 384] on icon at bounding box center [405, 382] width 8 height 8
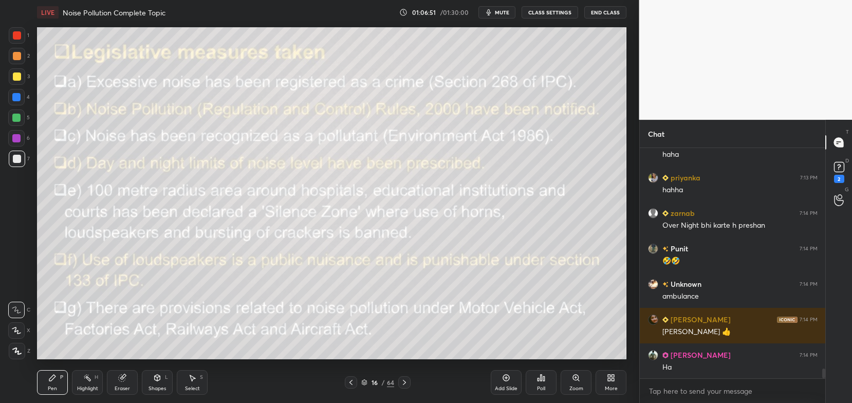
scroll to position [5317, 0]
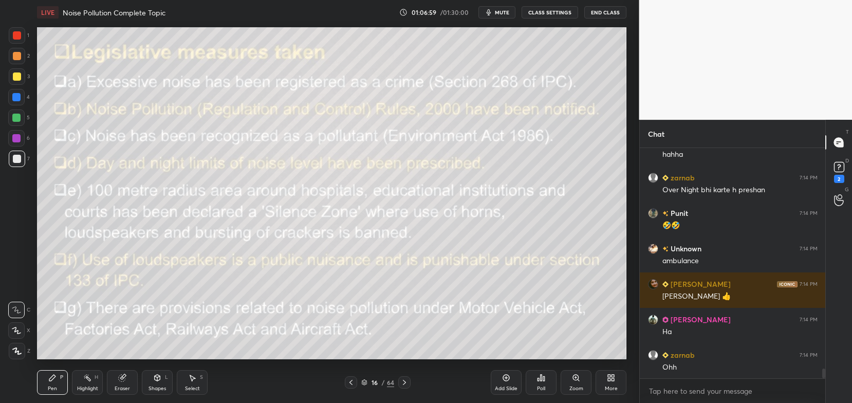
click at [501, 12] on span "mute" at bounding box center [502, 12] width 14 height 7
click at [498, 16] on button "unmute" at bounding box center [497, 12] width 37 height 12
click at [842, 171] on rect at bounding box center [839, 167] width 10 height 10
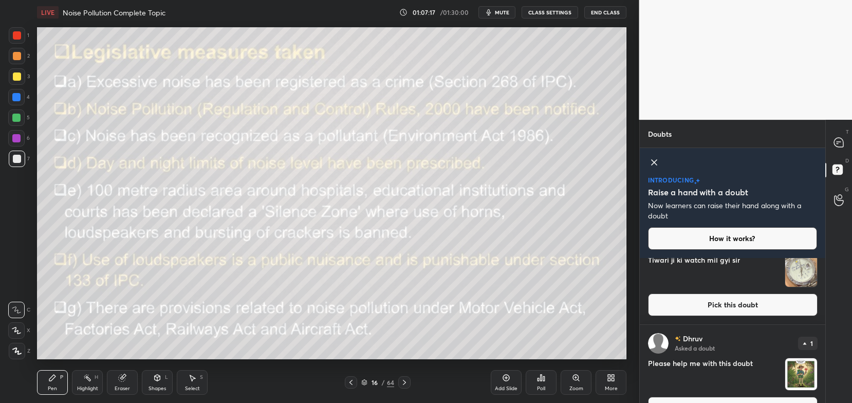
scroll to position [61, 0]
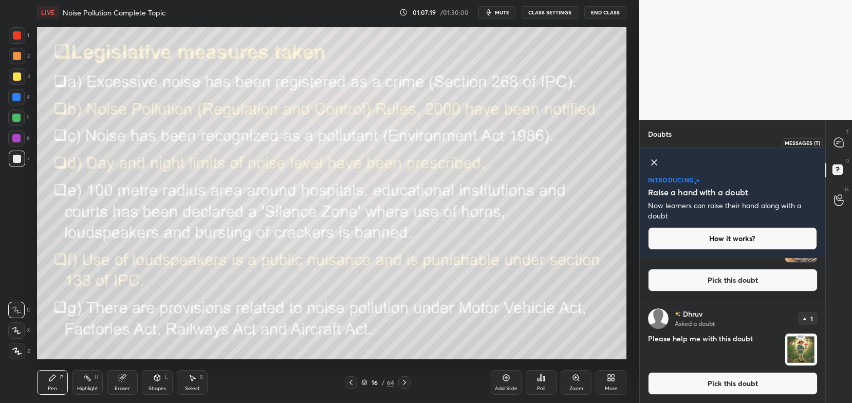
click at [842, 146] on icon at bounding box center [838, 142] width 9 height 9
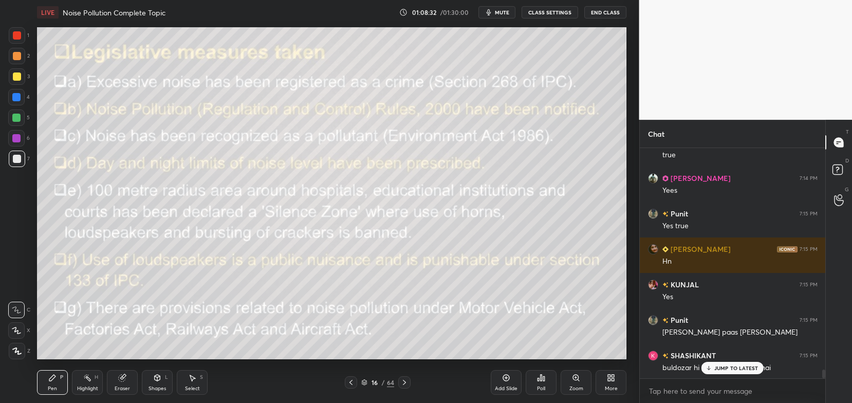
scroll to position [5849, 0]
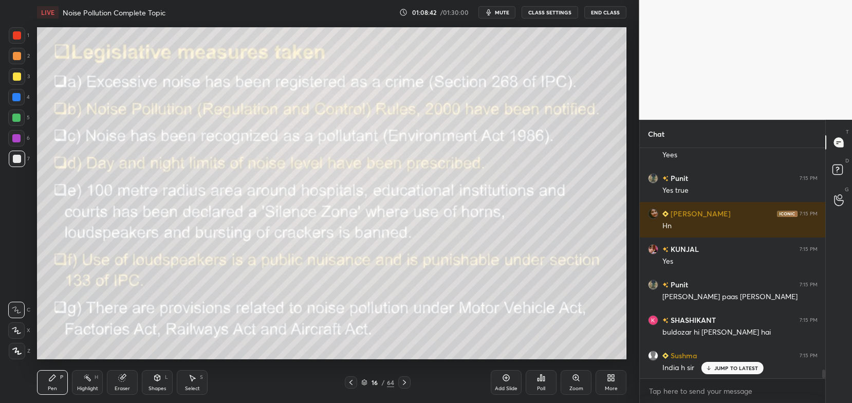
click at [407, 380] on icon at bounding box center [405, 382] width 8 height 8
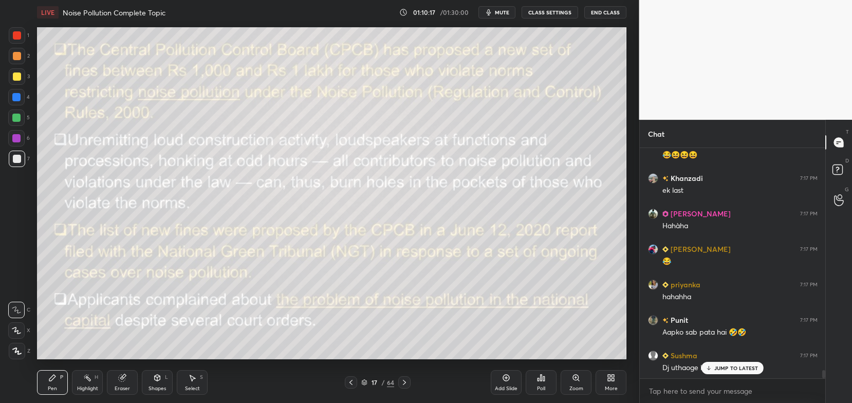
scroll to position [6452, 0]
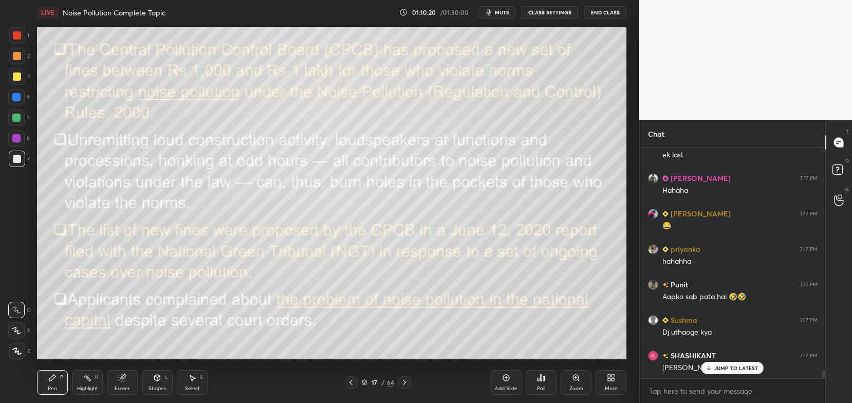
click at [739, 369] on p "JUMP TO LATEST" at bounding box center [737, 368] width 44 height 6
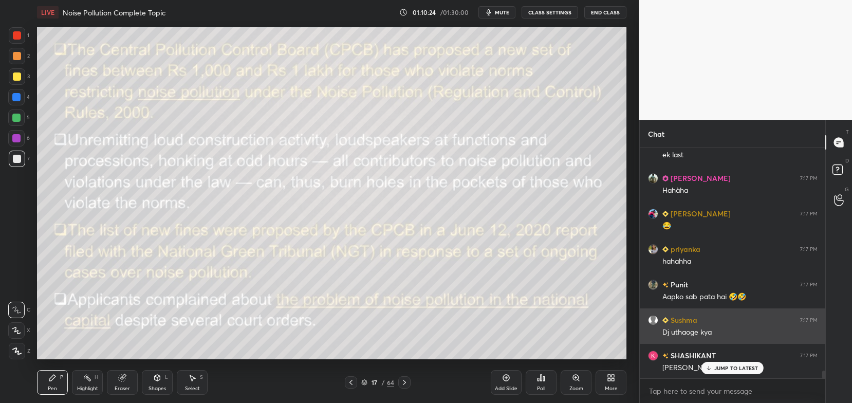
scroll to position [6487, 0]
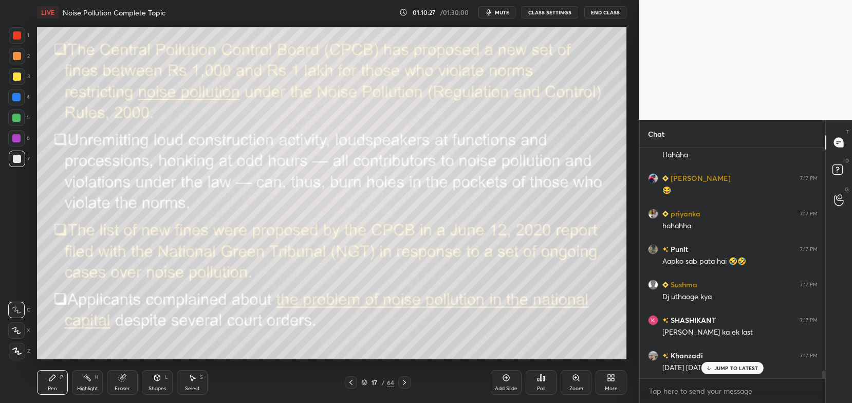
click at [708, 369] on icon at bounding box center [709, 368] width 7 height 6
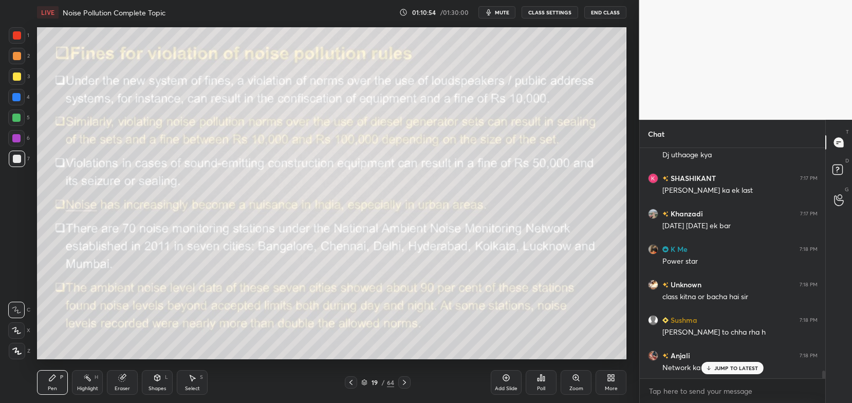
scroll to position [6665, 0]
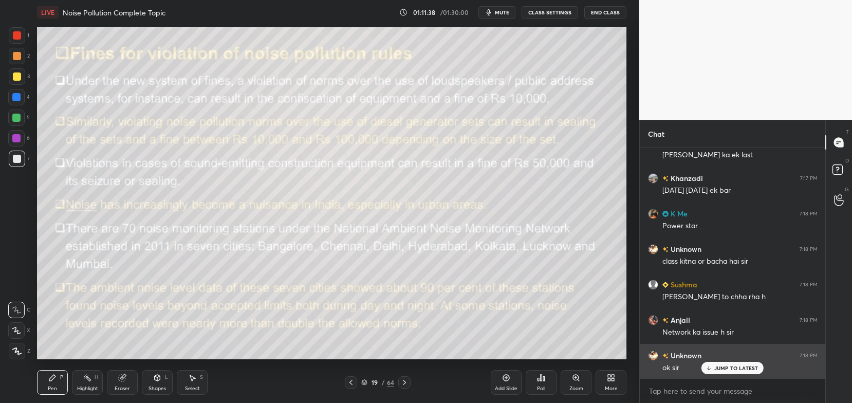
click at [715, 370] on p "JUMP TO LATEST" at bounding box center [737, 368] width 44 height 6
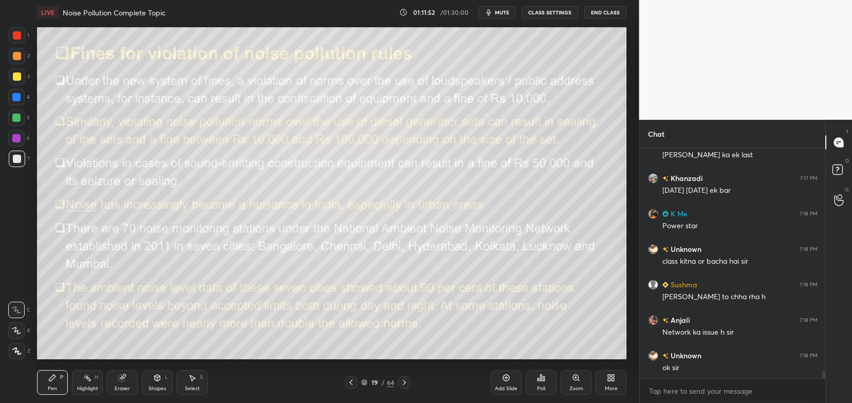
click at [405, 382] on icon at bounding box center [404, 382] width 3 height 5
click at [364, 381] on icon at bounding box center [364, 381] width 5 height 3
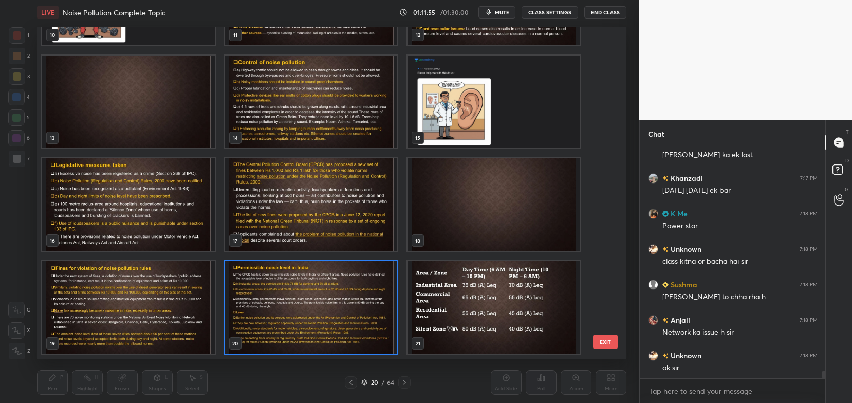
scroll to position [329, 585]
click at [375, 294] on img "grid" at bounding box center [311, 308] width 173 height 93
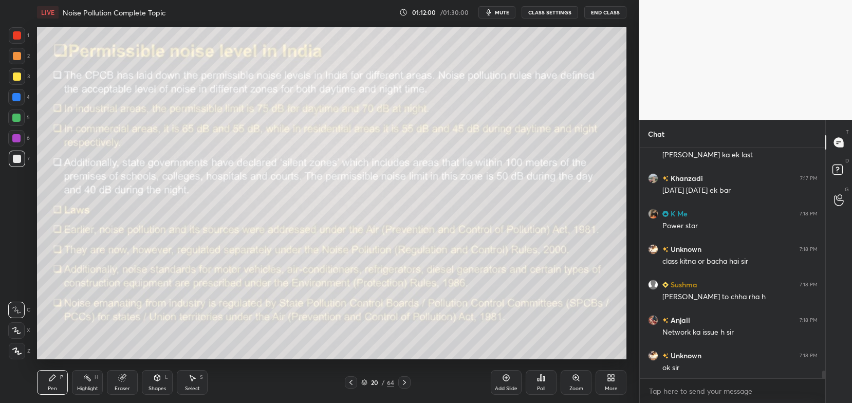
click at [374, 296] on img "grid" at bounding box center [311, 308] width 173 height 93
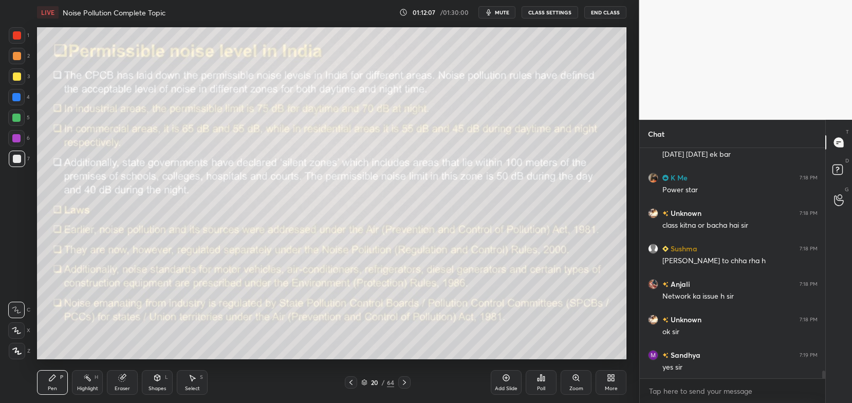
click at [405, 376] on div at bounding box center [404, 382] width 12 height 12
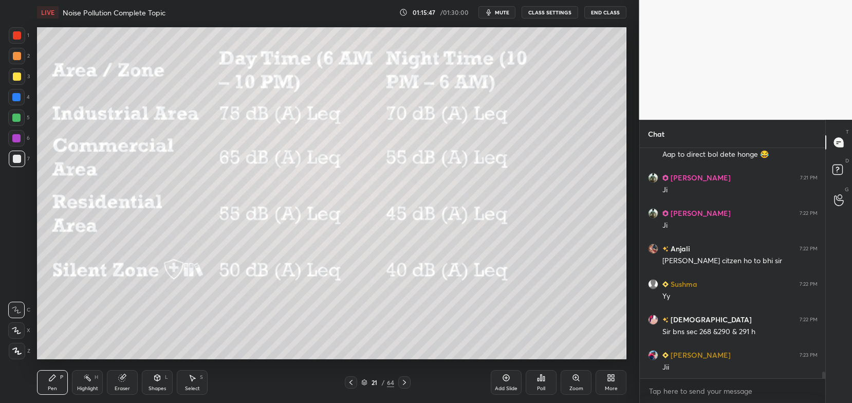
scroll to position [7694, 0]
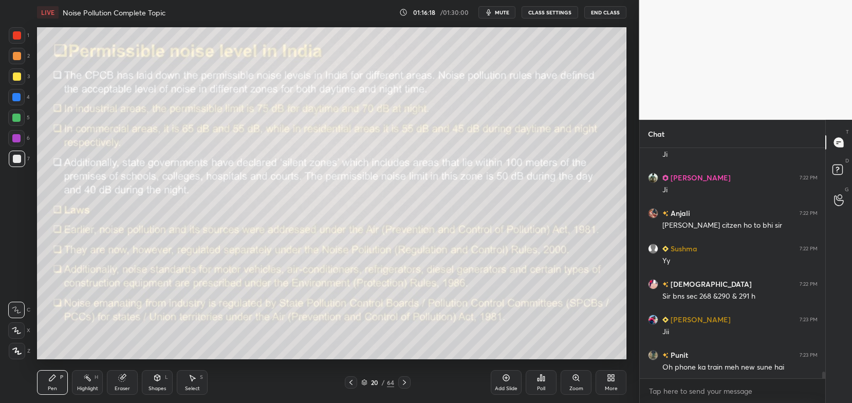
click at [369, 387] on div "20 / 64" at bounding box center [377, 382] width 33 height 9
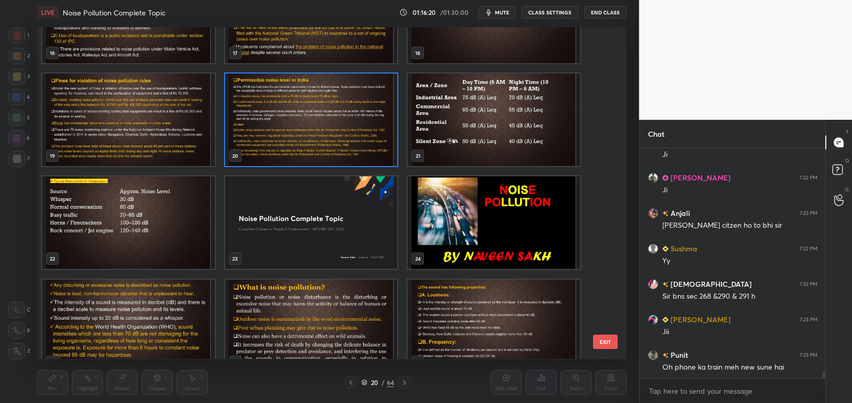
scroll to position [576, 0]
click at [170, 223] on img "grid" at bounding box center [128, 222] width 173 height 93
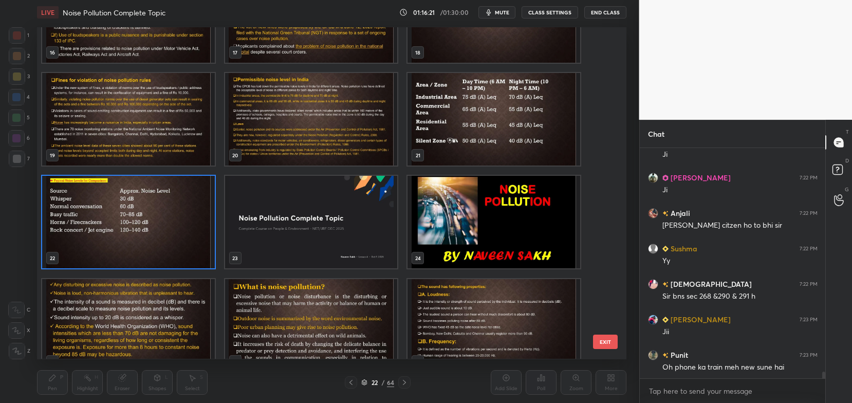
click at [174, 224] on img "grid" at bounding box center [128, 222] width 173 height 93
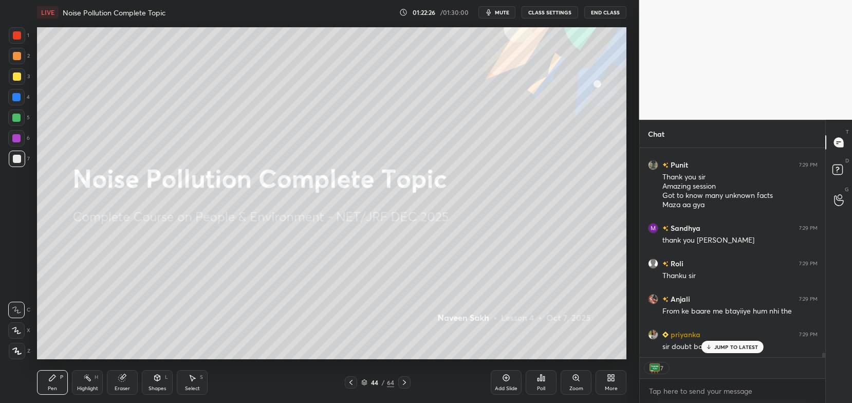
scroll to position [9402, 0]
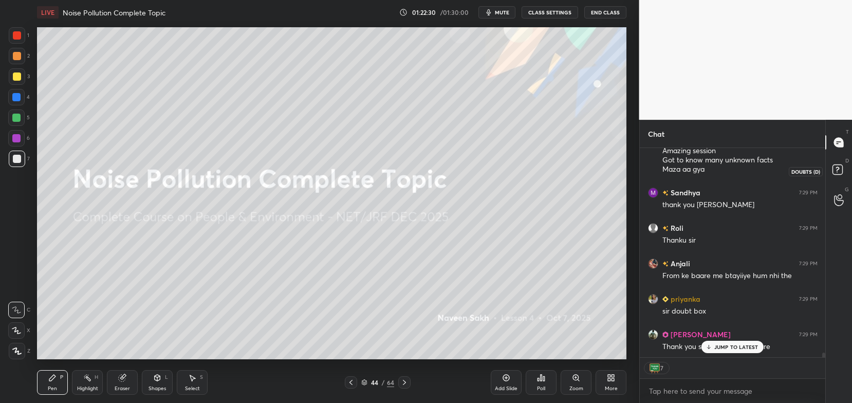
click at [837, 168] on rect at bounding box center [838, 170] width 10 height 10
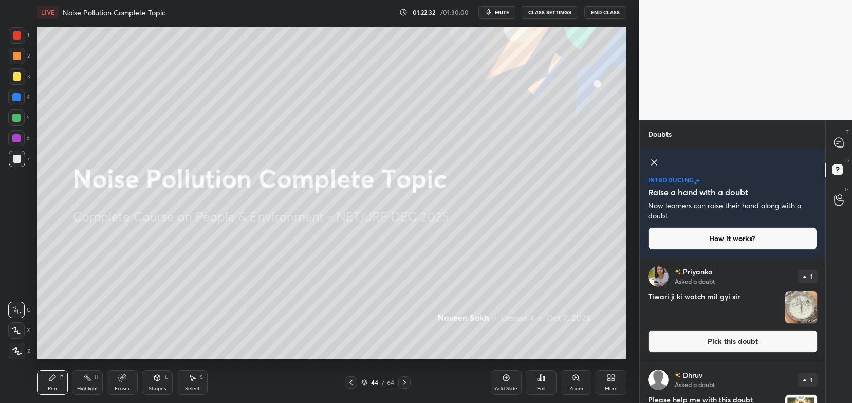
click at [744, 335] on button "Pick this doubt" at bounding box center [733, 341] width 170 height 23
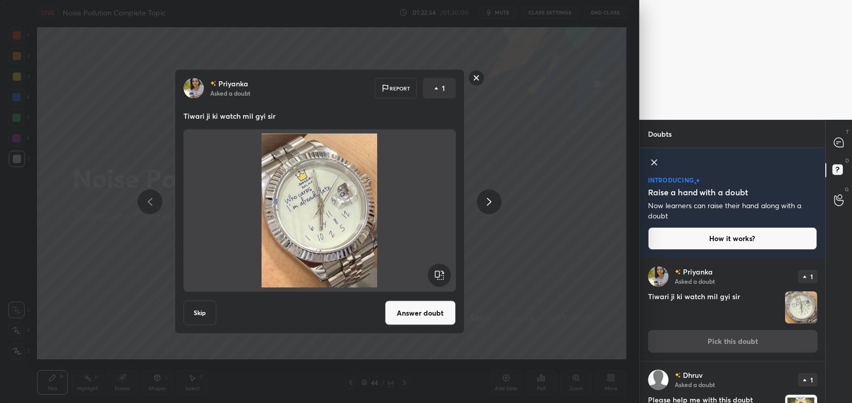
click at [414, 314] on button "Answer doubt" at bounding box center [420, 313] width 71 height 25
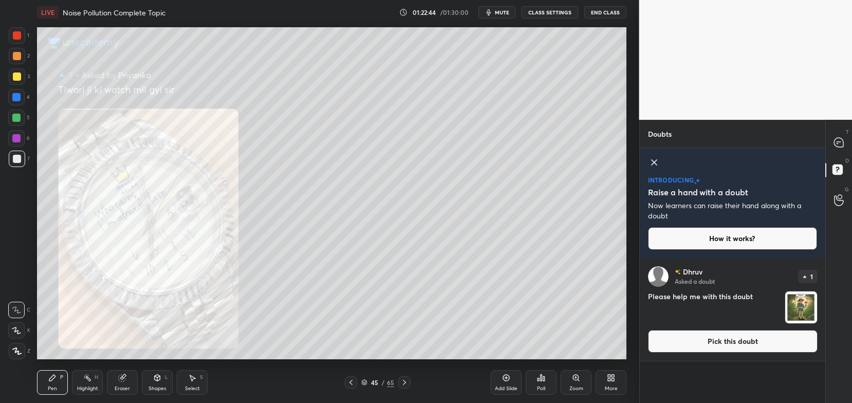
click at [681, 330] on div "Dhruv Asked a doubt 1 Please help me with this doubt Pick this doubt" at bounding box center [733, 309] width 186 height 103
click at [677, 339] on button "Pick this doubt" at bounding box center [733, 341] width 170 height 23
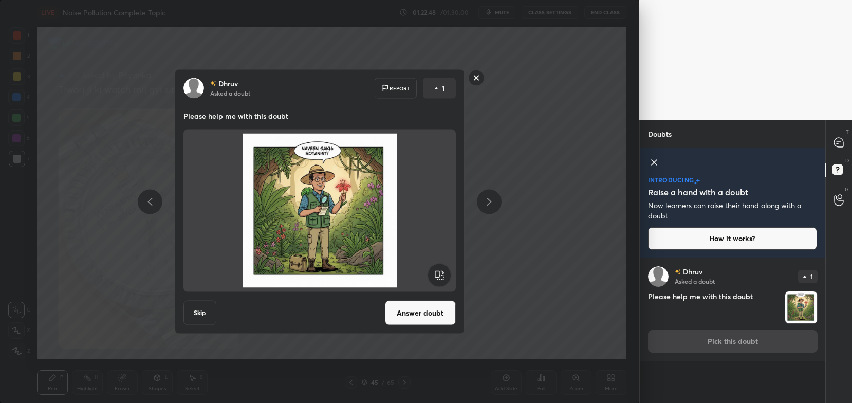
click at [443, 304] on button "Answer doubt" at bounding box center [420, 313] width 71 height 25
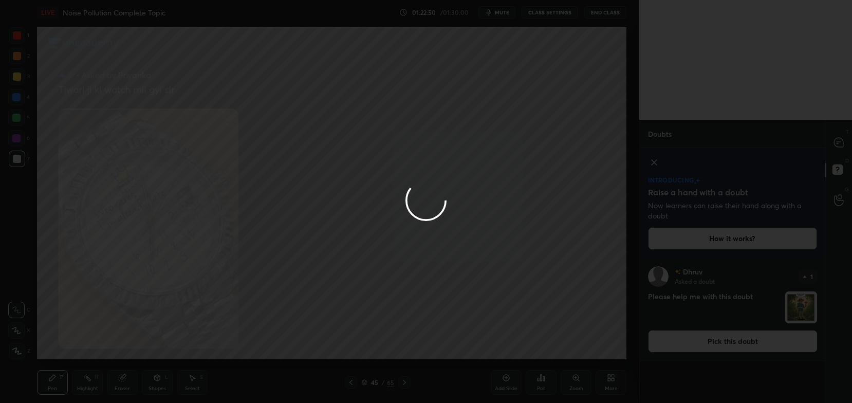
click at [840, 144] on div at bounding box center [426, 201] width 852 height 403
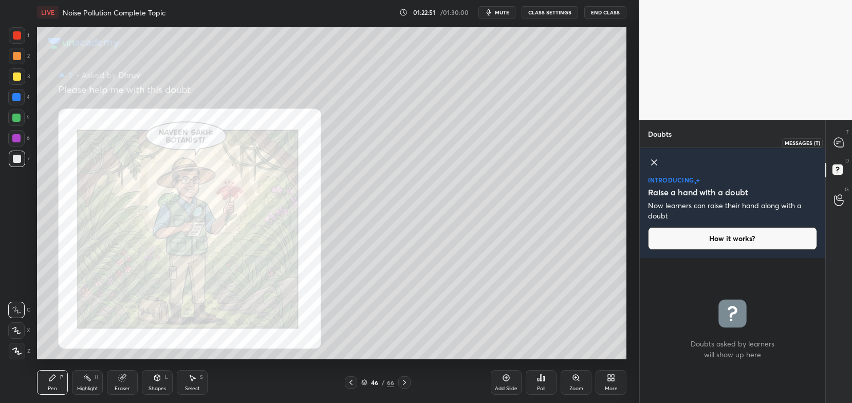
click at [840, 144] on icon at bounding box center [838, 142] width 9 height 9
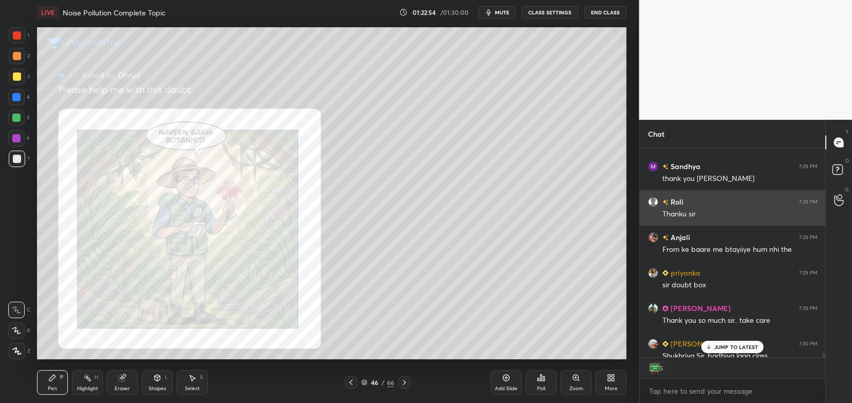
scroll to position [9413, 0]
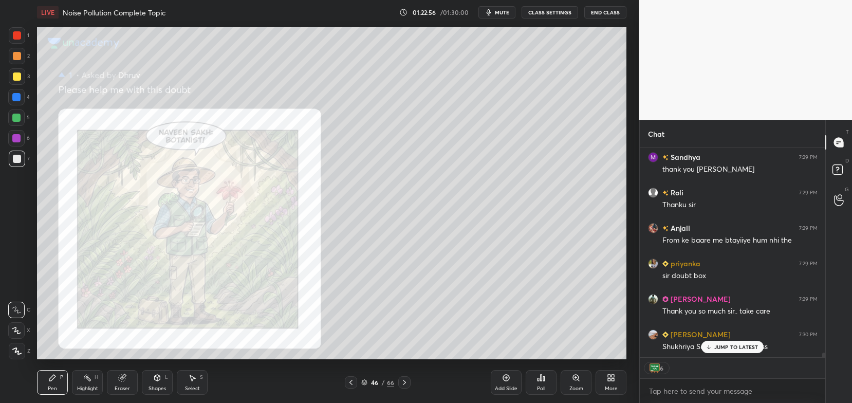
click at [722, 341] on div "JUMP TO LATEST" at bounding box center [733, 347] width 62 height 12
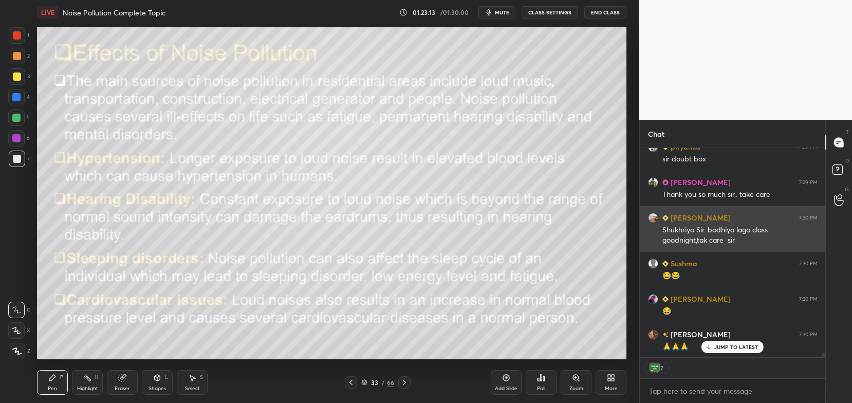
scroll to position [9509, 0]
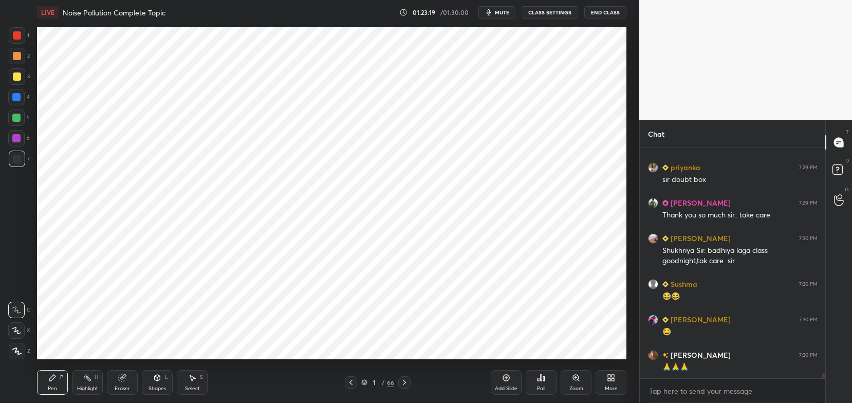
click at [406, 383] on icon at bounding box center [405, 382] width 8 height 8
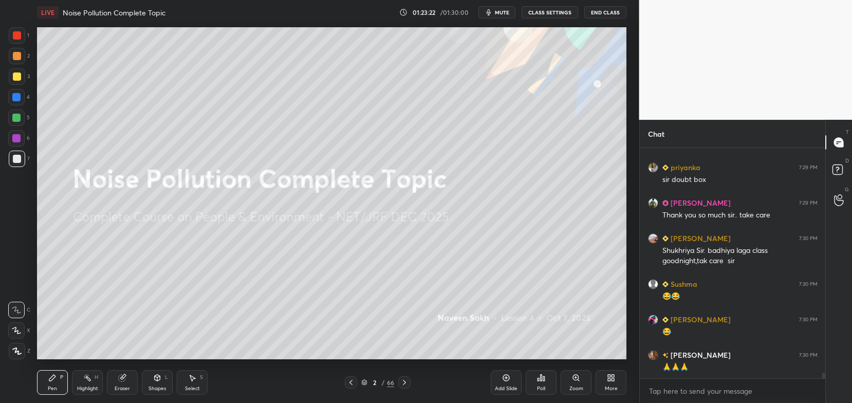
click at [600, 17] on button "End Class" at bounding box center [606, 12] width 42 height 12
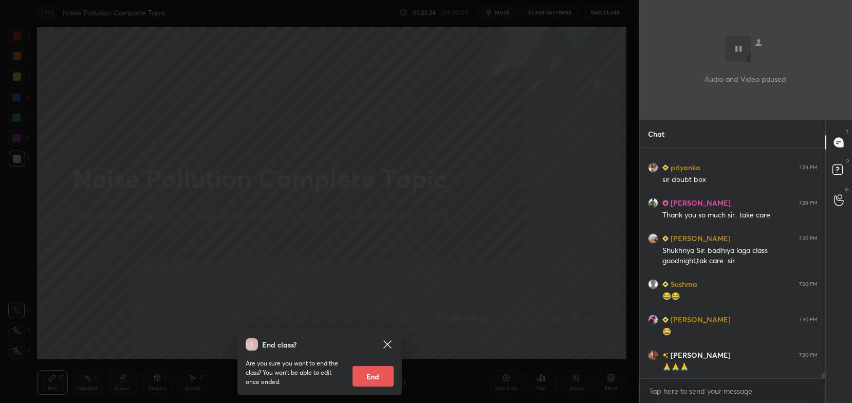
click at [379, 367] on button "End" at bounding box center [373, 376] width 41 height 21
type textarea "x"
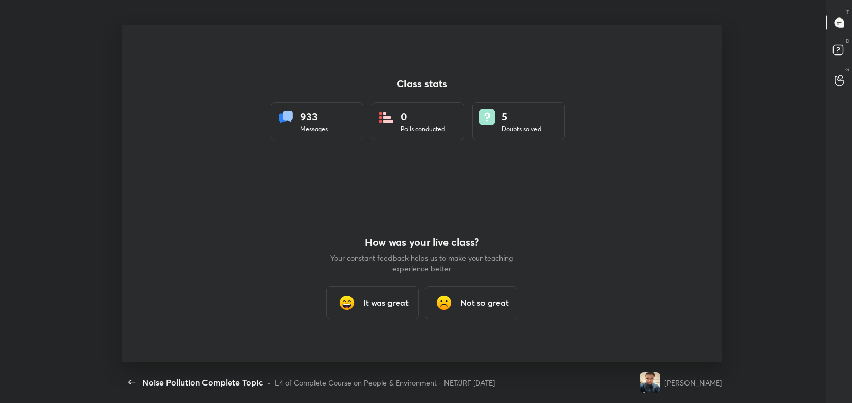
scroll to position [0, 0]
click at [383, 301] on h3 "It was great" at bounding box center [385, 303] width 45 height 12
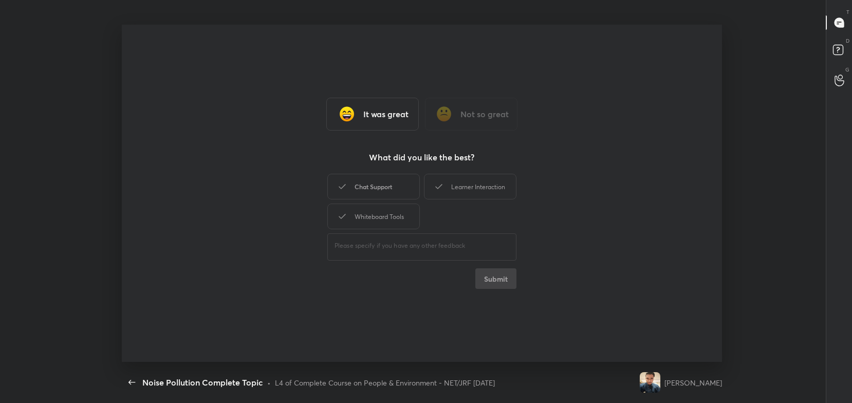
click at [387, 191] on div "Chat Support" at bounding box center [374, 187] width 93 height 26
click at [387, 221] on div "Whiteboard Tools" at bounding box center [374, 217] width 93 height 26
click at [456, 188] on div "Learner Interaction" at bounding box center [470, 187] width 93 height 26
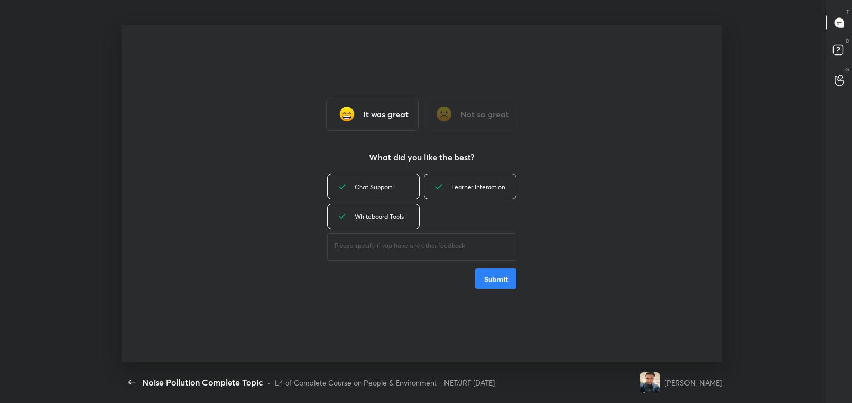
click at [506, 282] on button "Submit" at bounding box center [496, 278] width 41 height 21
